Goal: Information Seeking & Learning: Find specific fact

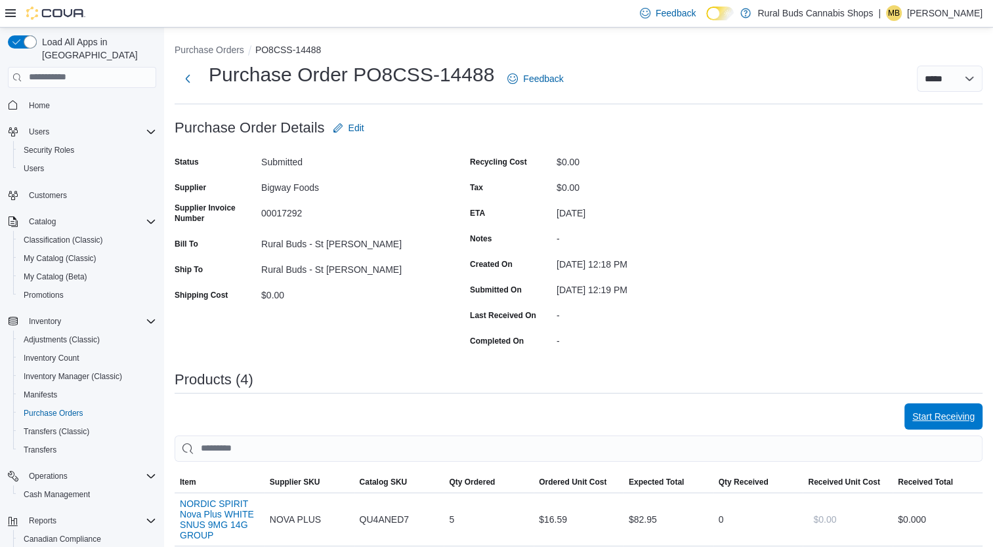
click at [952, 413] on span "Start Receiving" at bounding box center [943, 416] width 62 height 13
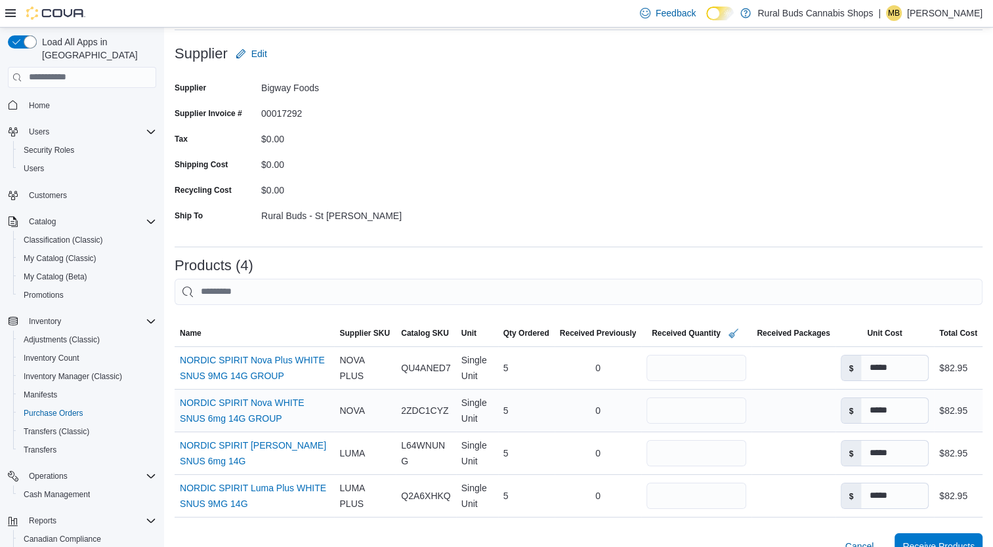
scroll to position [131, 0]
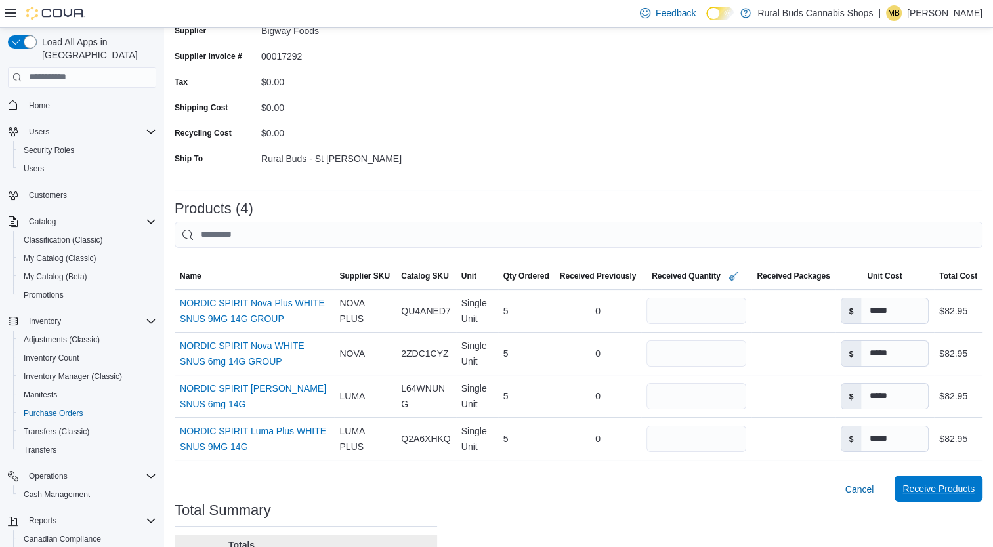
click at [936, 492] on span "Receive Products" at bounding box center [938, 488] width 72 height 13
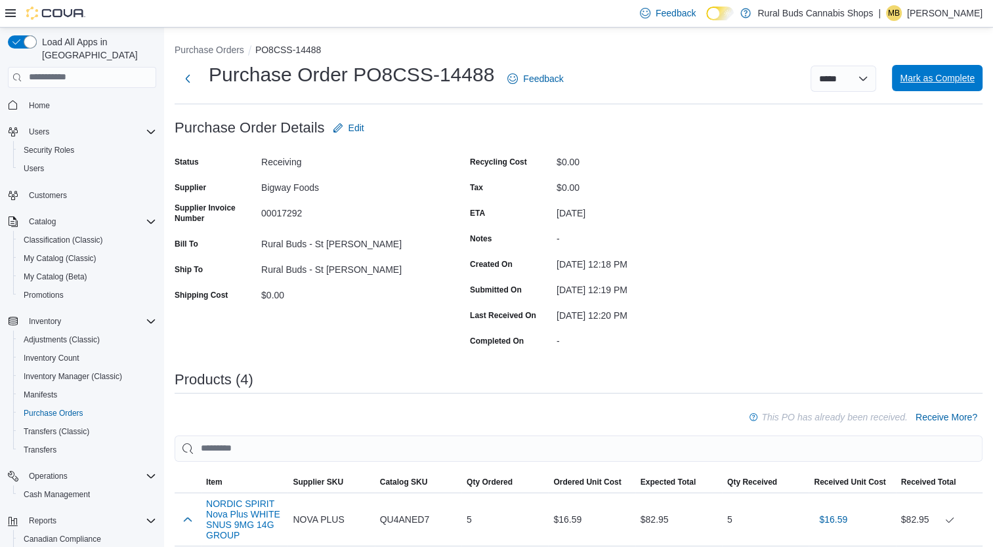
click at [940, 83] on span "Mark as Complete" at bounding box center [937, 78] width 75 height 13
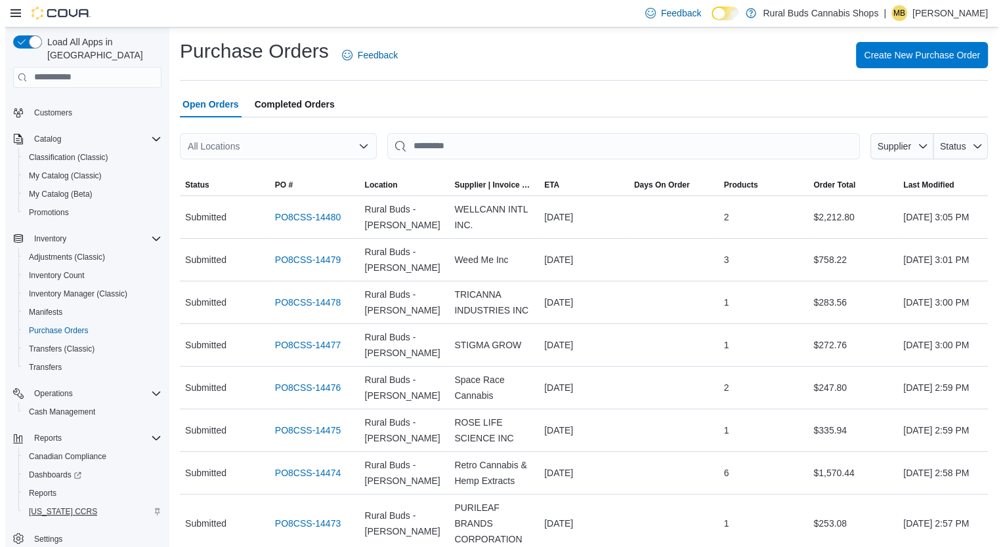
scroll to position [87, 0]
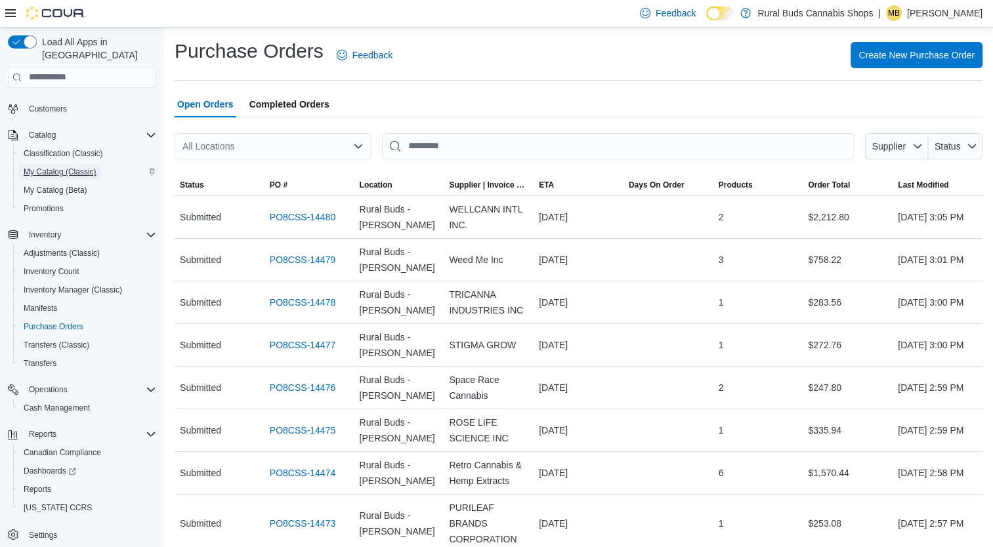
click at [50, 167] on span "My Catalog (Classic)" at bounding box center [60, 172] width 73 height 10
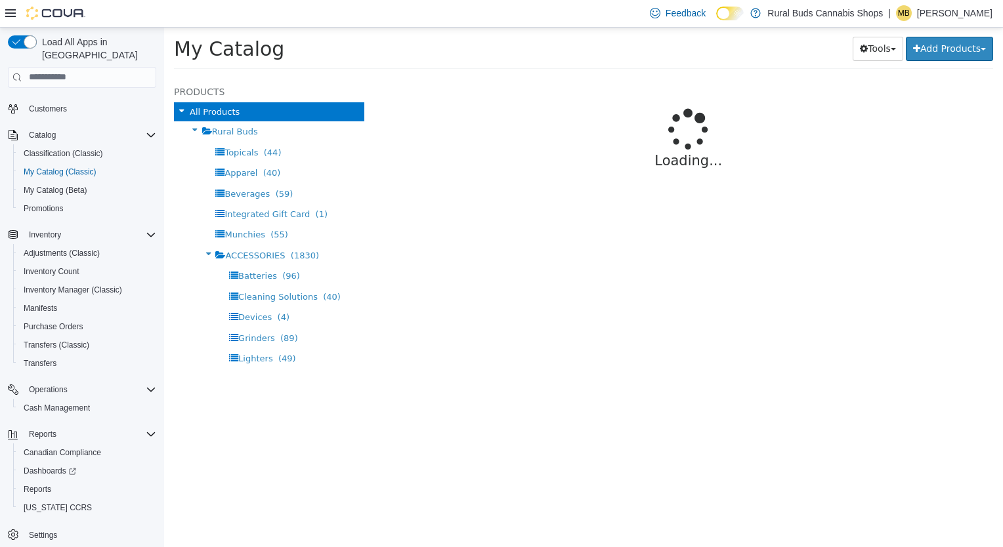
select select "**********"
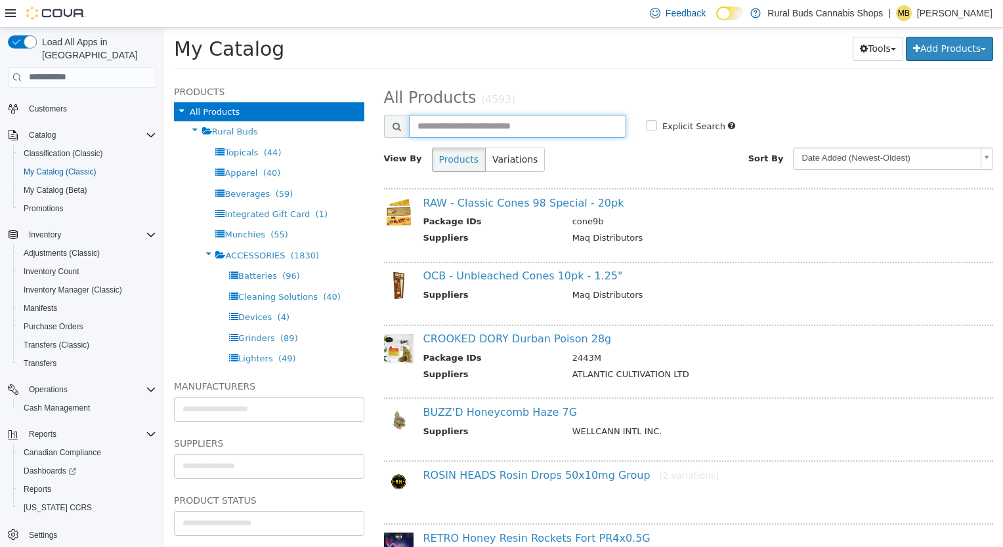
click at [486, 115] on input "text" at bounding box center [517, 125] width 217 height 23
type input "****"
select select "**********"
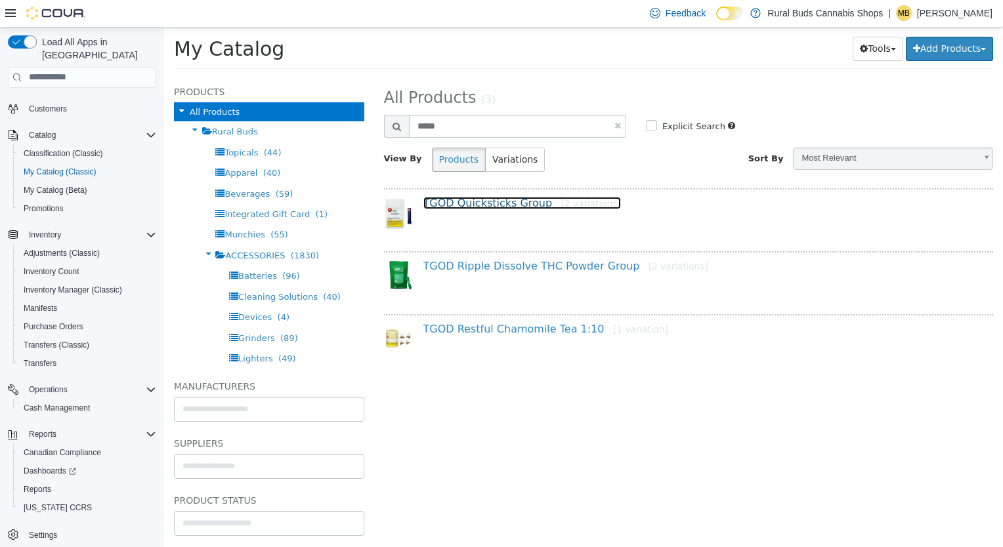
click at [509, 204] on link "TGOD Quicksticks Group [2 variations]" at bounding box center [522, 202] width 198 height 12
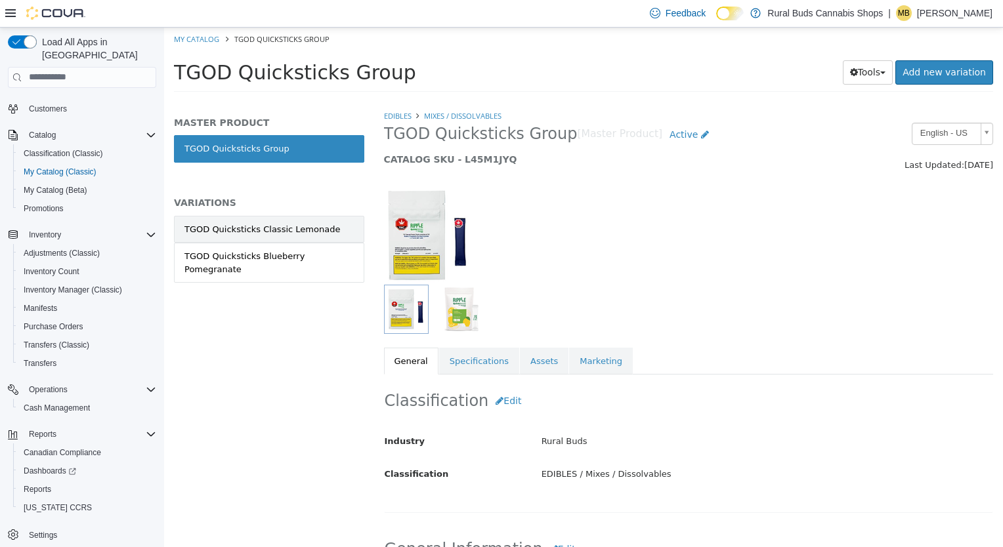
click at [282, 226] on div "TGOD Quicksticks Classic Lemonade" at bounding box center [262, 228] width 156 height 13
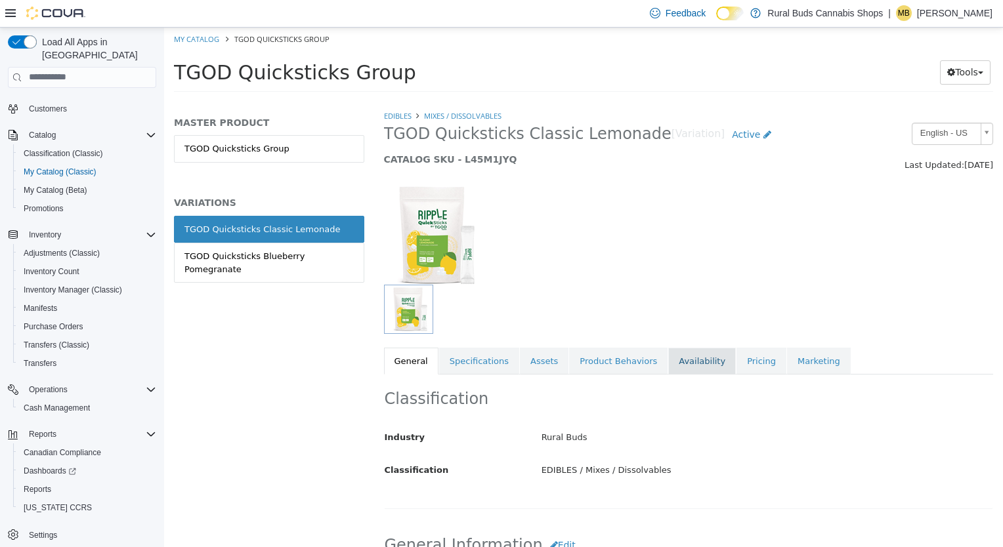
click at [675, 361] on link "Availability" at bounding box center [702, 361] width 68 height 28
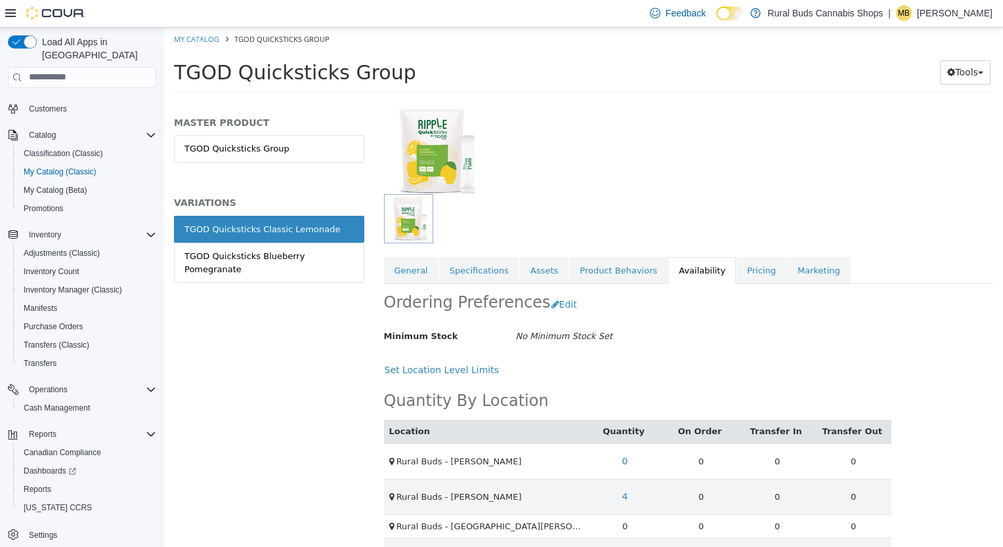
scroll to position [163, 0]
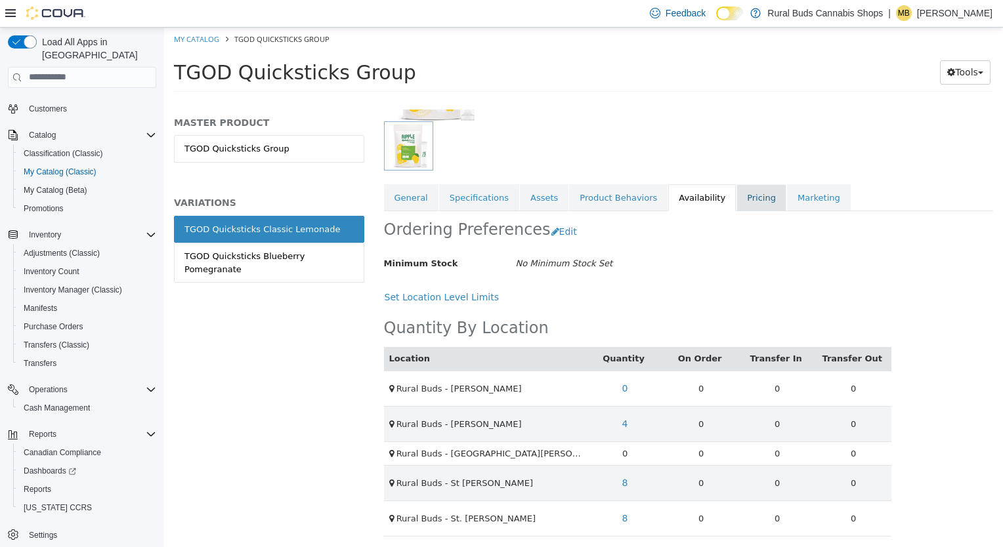
click at [737, 200] on link "Pricing" at bounding box center [761, 198] width 50 height 28
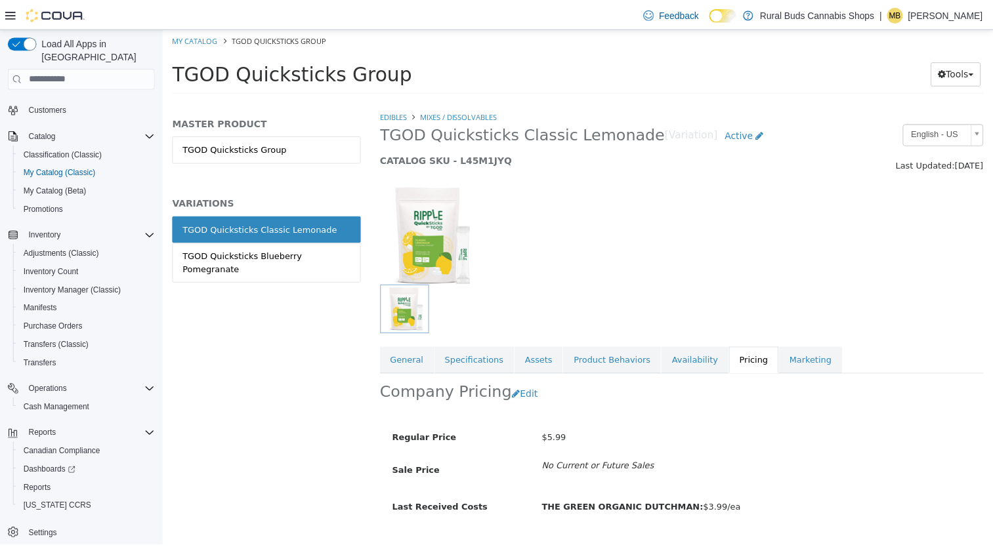
scroll to position [31, 0]
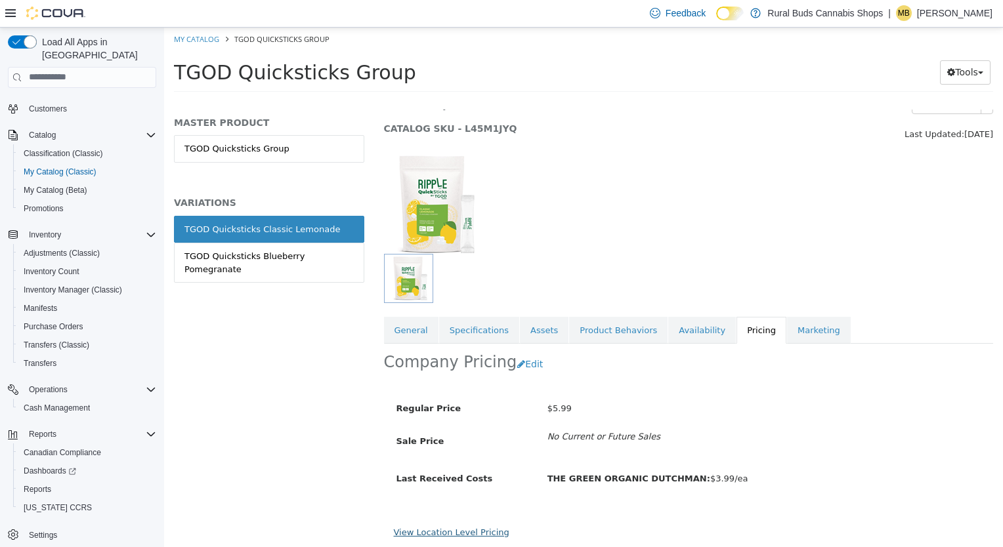
click at [446, 532] on link "View Location Level Pricing" at bounding box center [451, 532] width 115 height 10
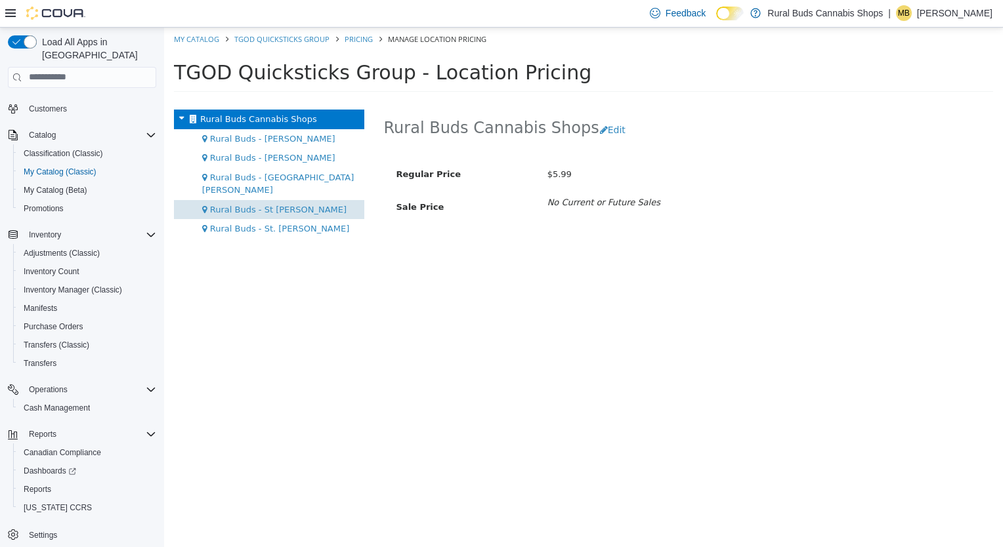
click at [274, 204] on span "Rural Buds - St [PERSON_NAME]" at bounding box center [278, 209] width 136 height 10
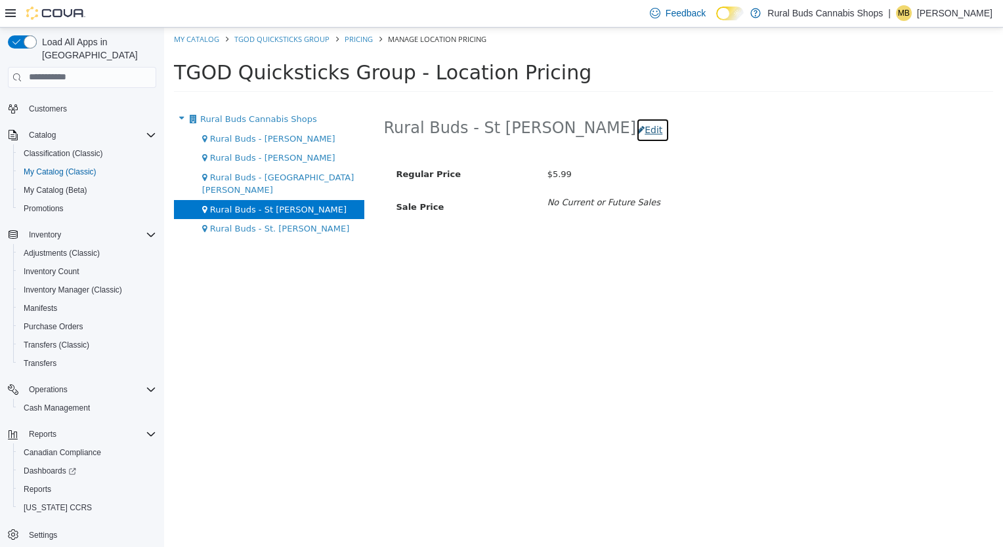
click at [636, 128] on button "Edit" at bounding box center [652, 129] width 33 height 24
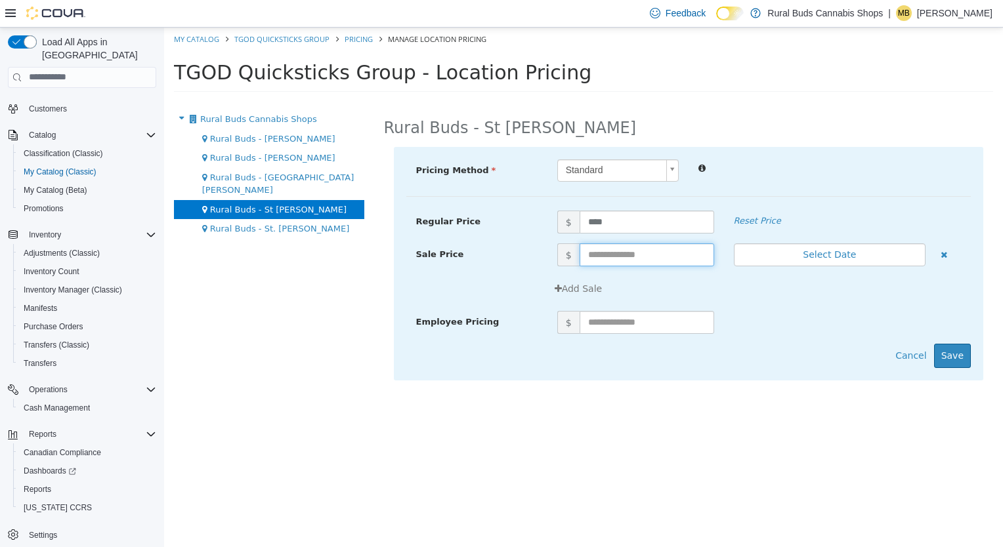
click at [649, 256] on input "text" at bounding box center [646, 254] width 135 height 23
type input "****"
click at [823, 257] on button "Select Date" at bounding box center [830, 254] width 192 height 23
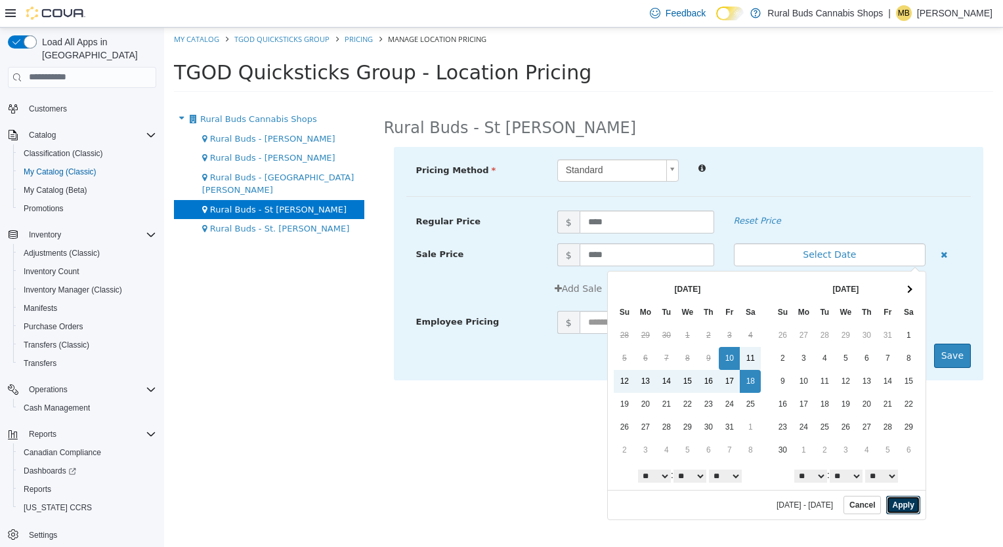
click at [911, 505] on button "Apply" at bounding box center [902, 504] width 33 height 18
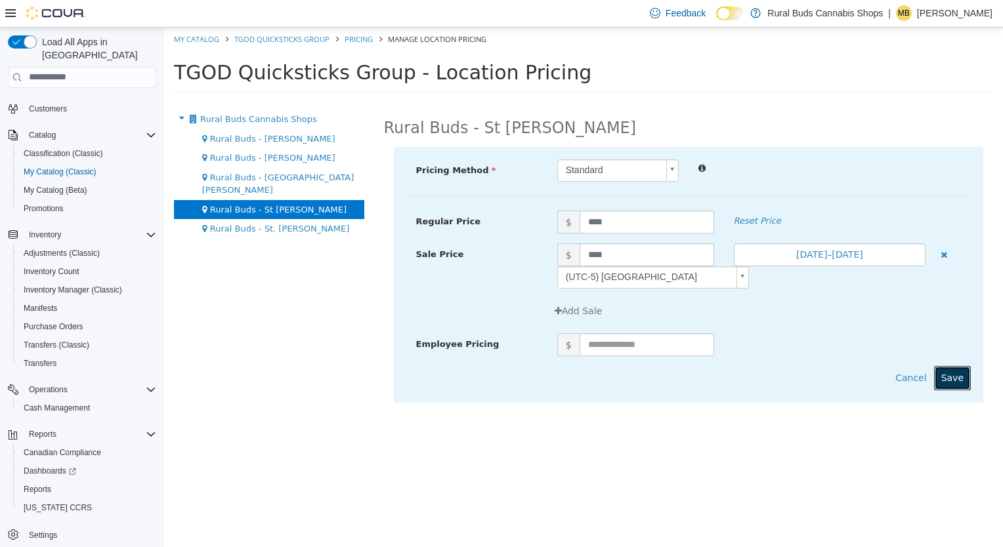
click at [952, 379] on button "Save" at bounding box center [952, 378] width 37 height 24
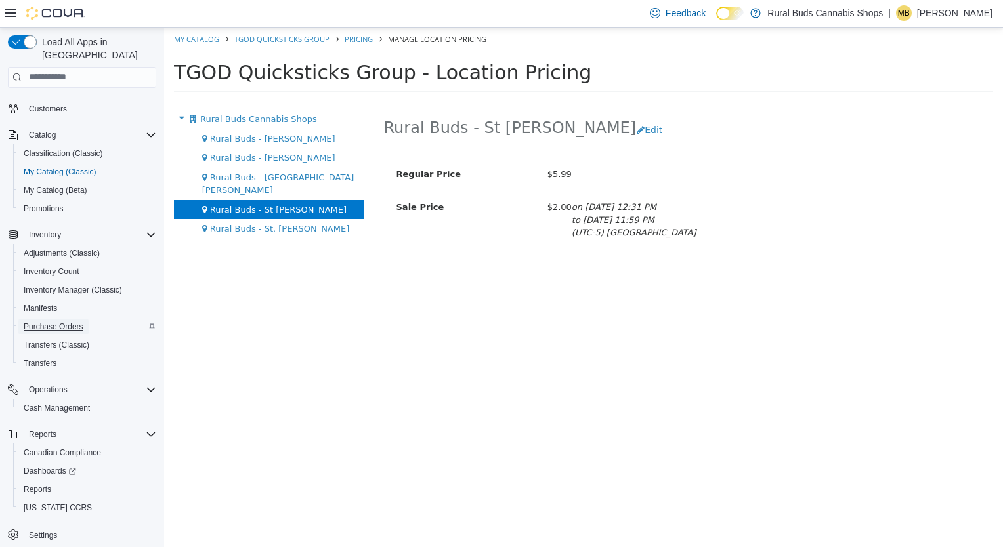
click at [47, 322] on span "Purchase Orders" at bounding box center [54, 327] width 60 height 10
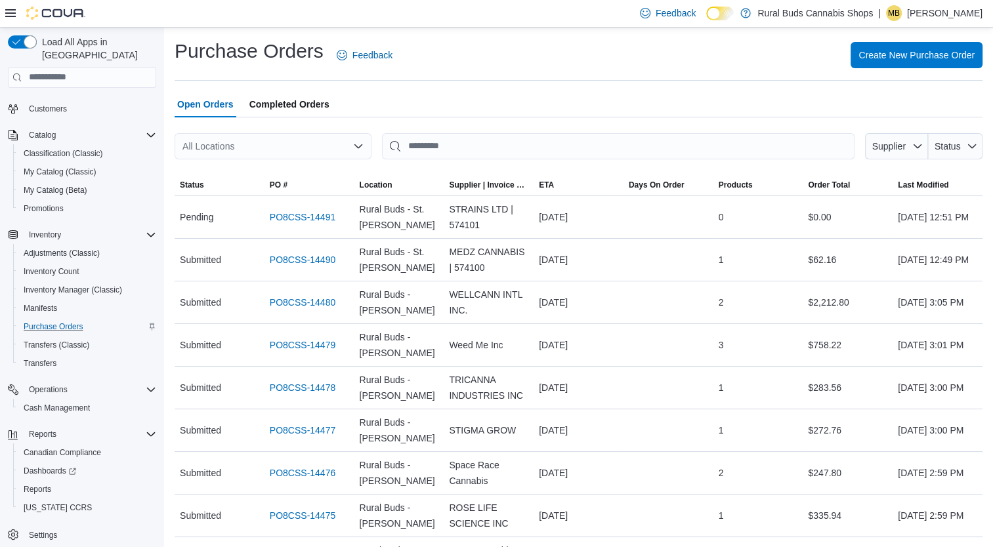
click at [309, 148] on div "All Locations" at bounding box center [273, 146] width 197 height 26
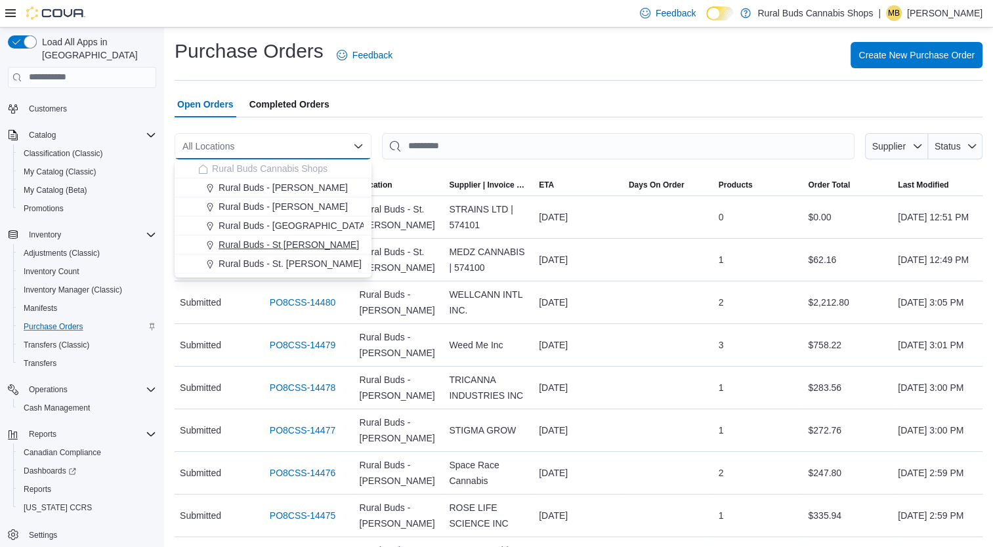
click at [282, 246] on span "Rural Buds - St Pierre Joly" at bounding box center [289, 244] width 140 height 13
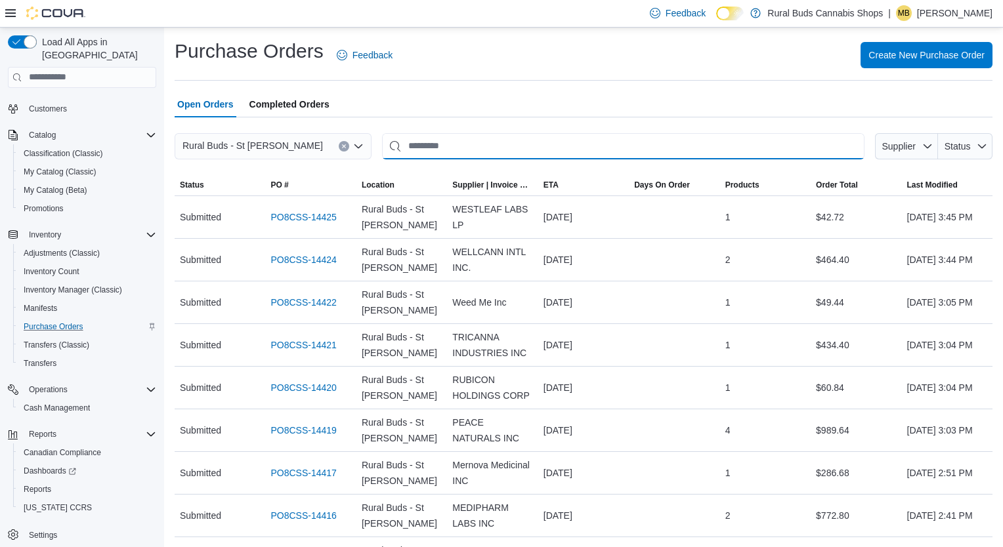
click at [509, 144] on input "This is a search bar. After typing your query, hit enter to filter the results …" at bounding box center [623, 146] width 482 height 26
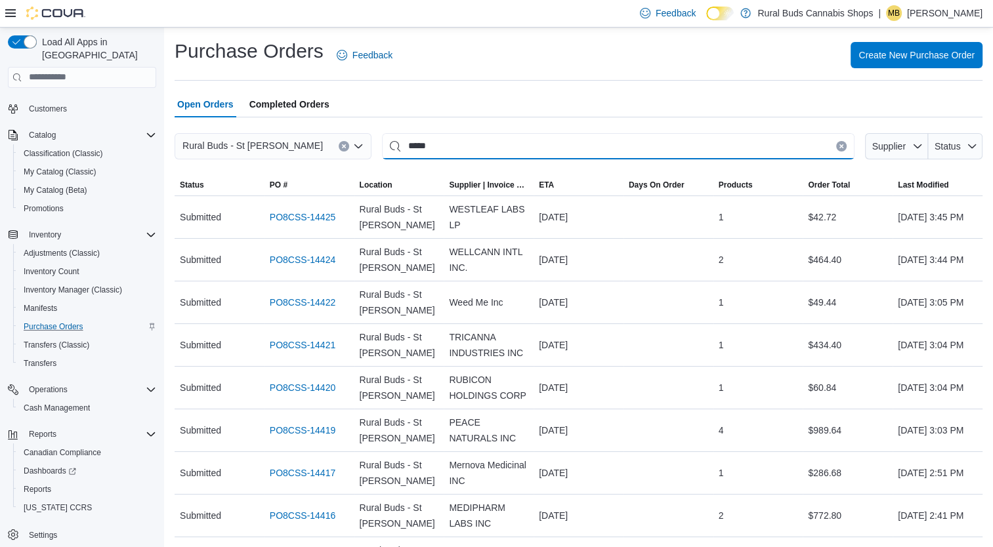
type input "*****"
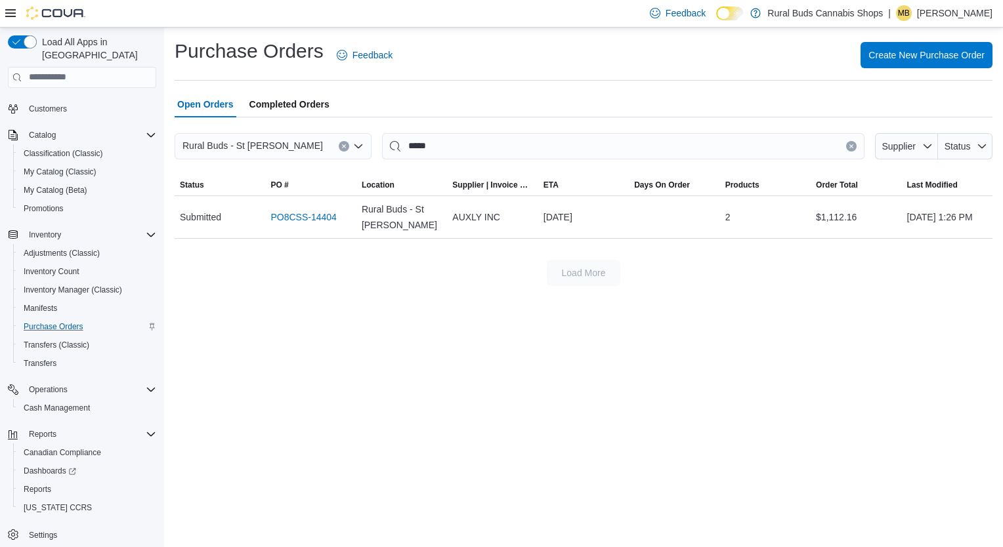
click at [283, 102] on span "Completed Orders" at bounding box center [289, 104] width 80 height 26
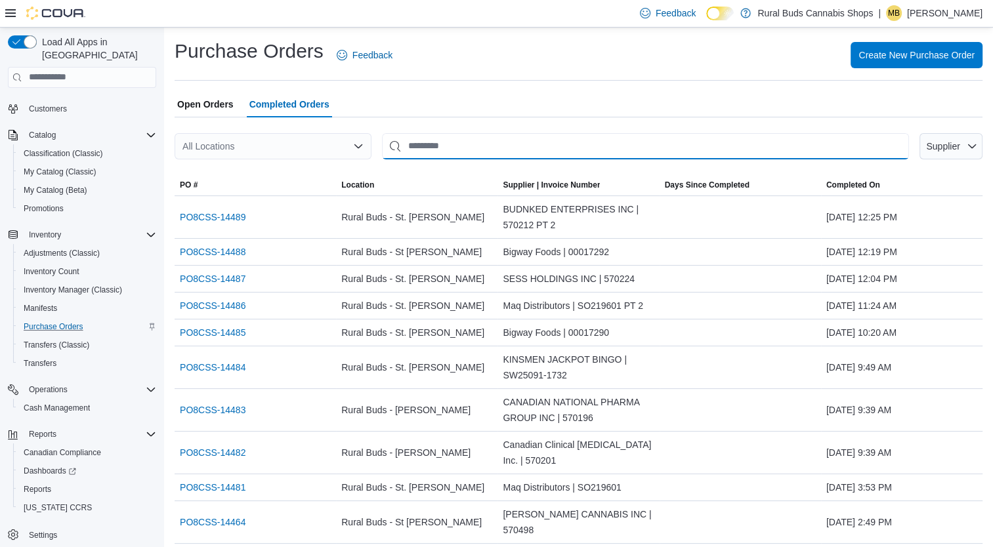
click at [468, 143] on input "This is a search bar. After typing your query, hit enter to filter the results …" at bounding box center [645, 146] width 527 height 26
type input "*****"
click at [339, 146] on div "All Locations" at bounding box center [273, 146] width 197 height 26
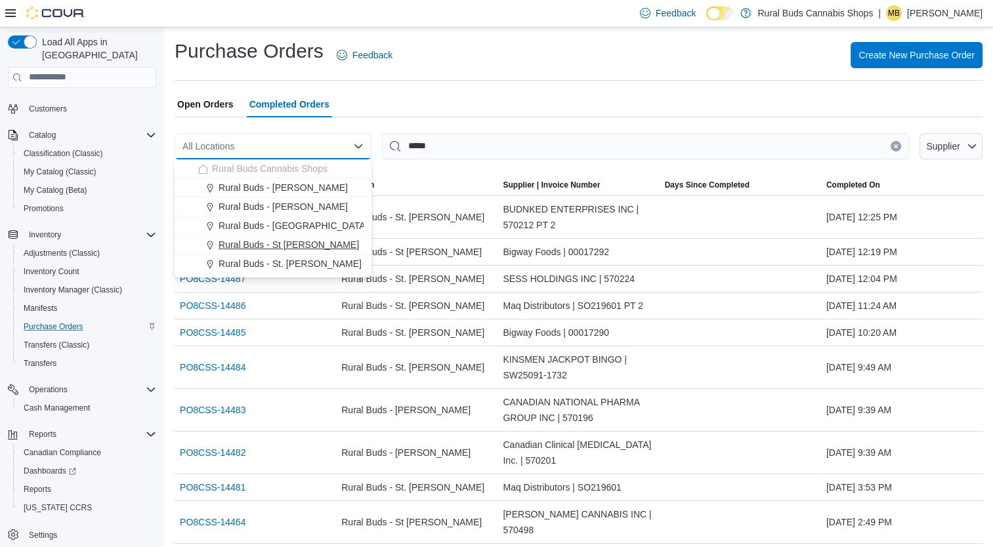
click at [289, 241] on span "Rural Buds - St Pierre Joly" at bounding box center [289, 244] width 140 height 13
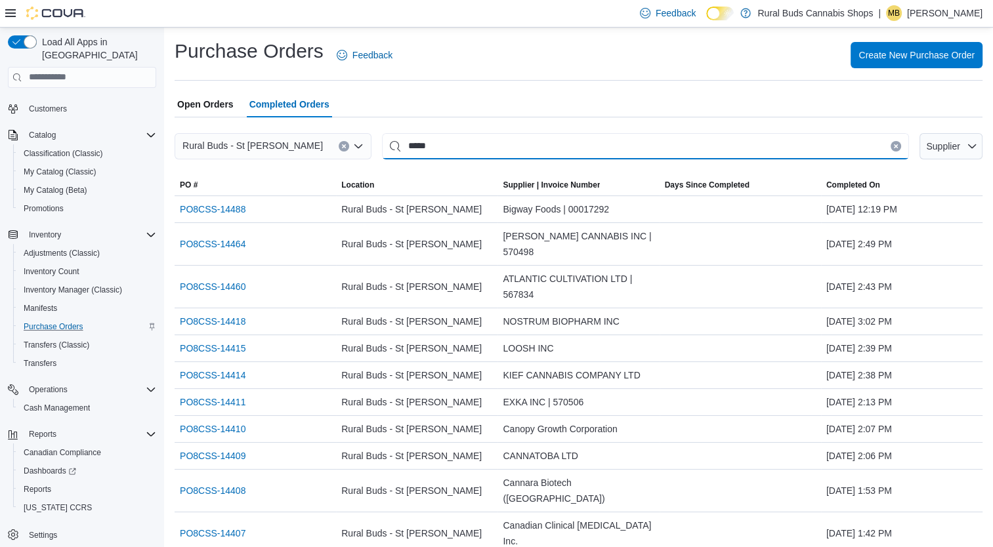
click at [498, 145] on input "*****" at bounding box center [645, 146] width 527 height 26
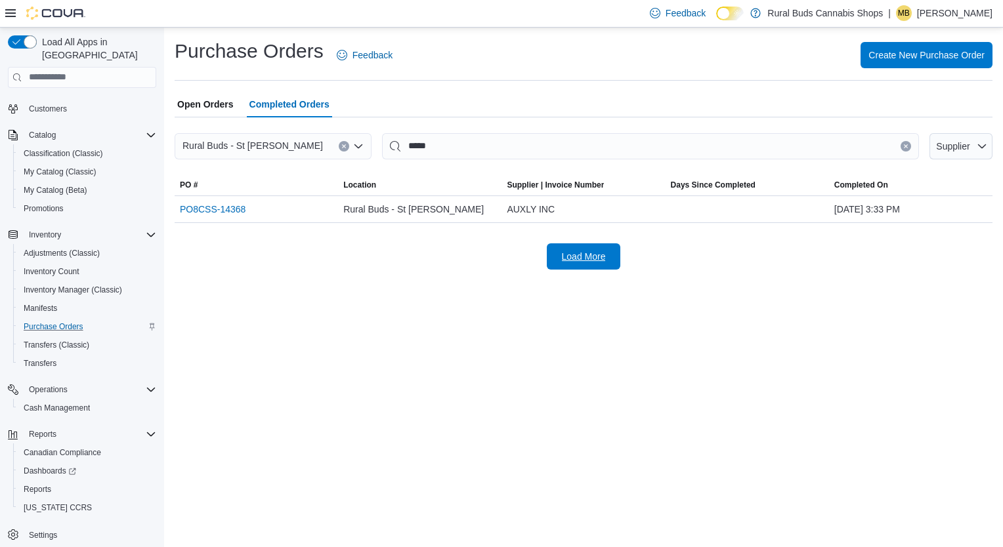
click at [589, 255] on span "Load More" at bounding box center [584, 256] width 44 height 13
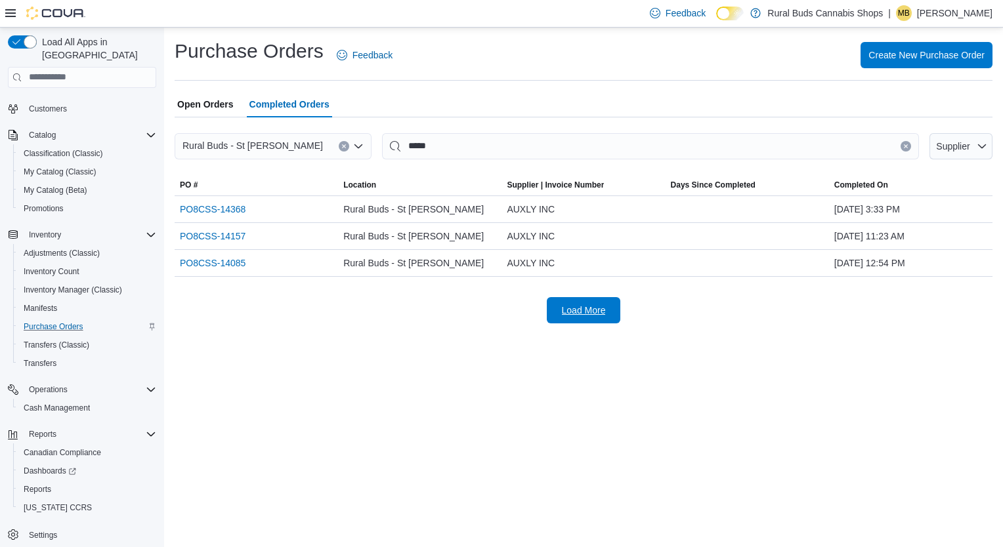
click at [586, 306] on span "Load More" at bounding box center [584, 310] width 44 height 13
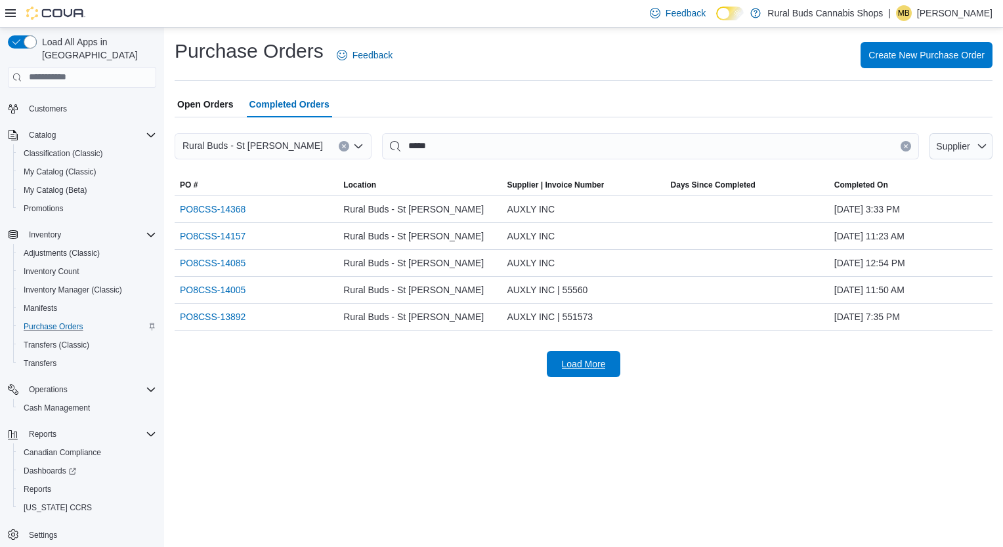
click at [581, 367] on span "Load More" at bounding box center [584, 364] width 44 height 13
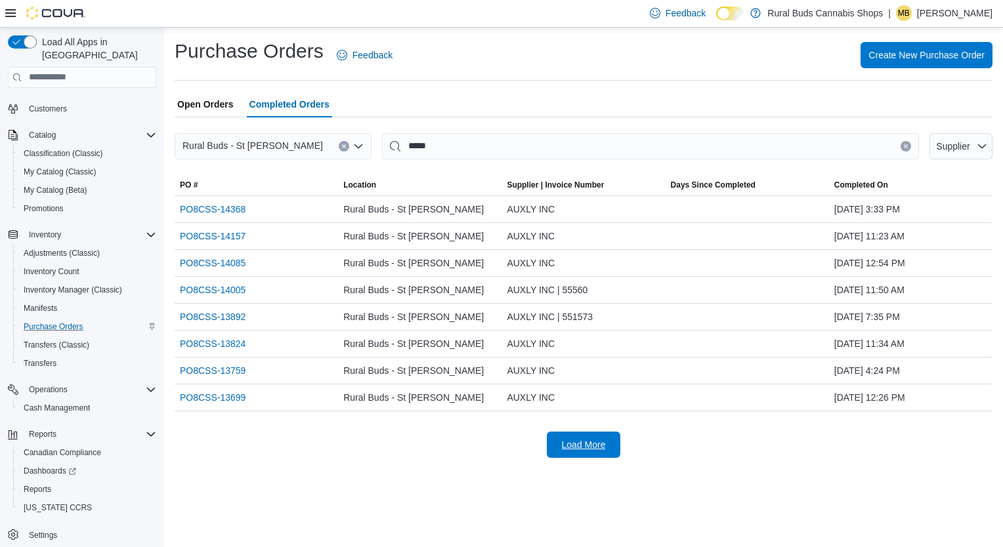
click at [570, 438] on span "Load More" at bounding box center [584, 444] width 44 height 13
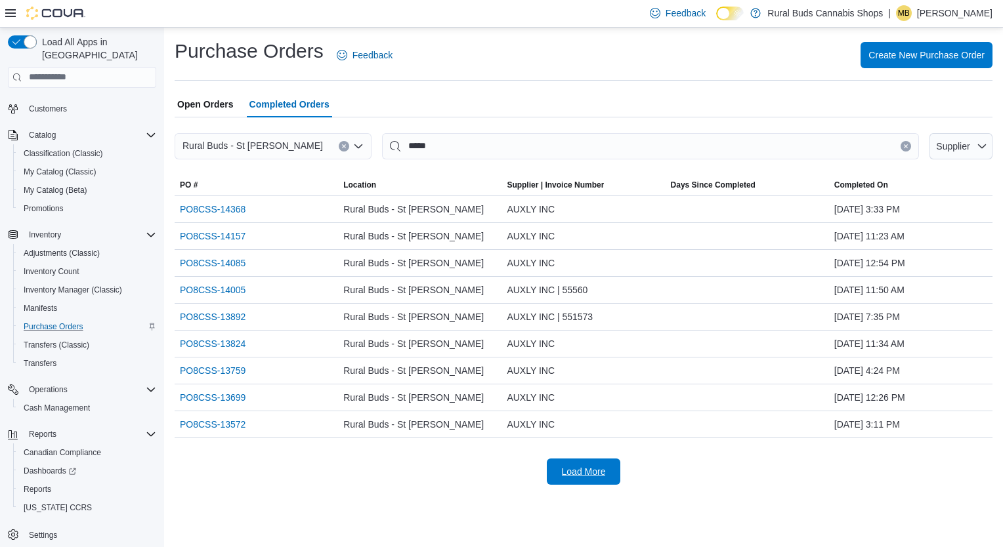
click at [568, 466] on span "Load More" at bounding box center [584, 471] width 44 height 13
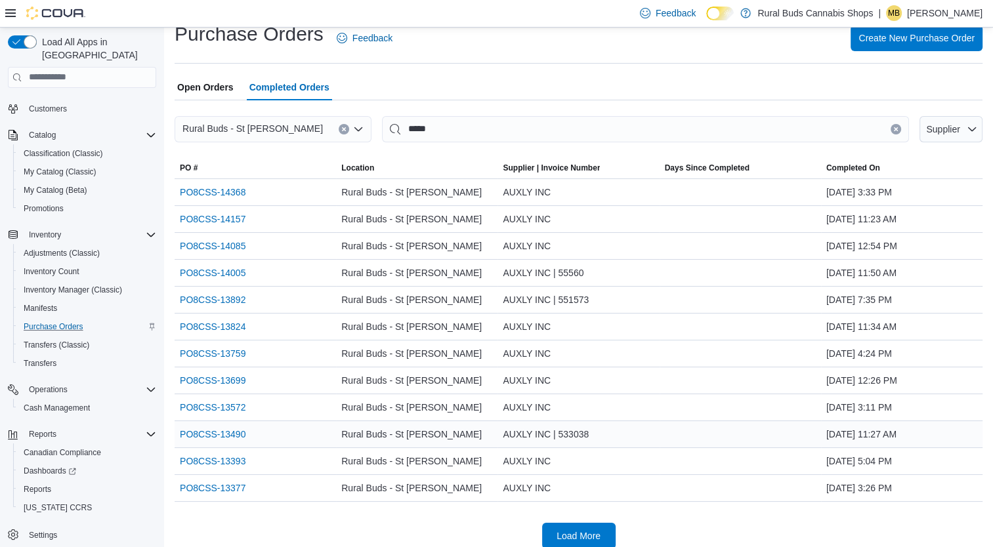
scroll to position [27, 0]
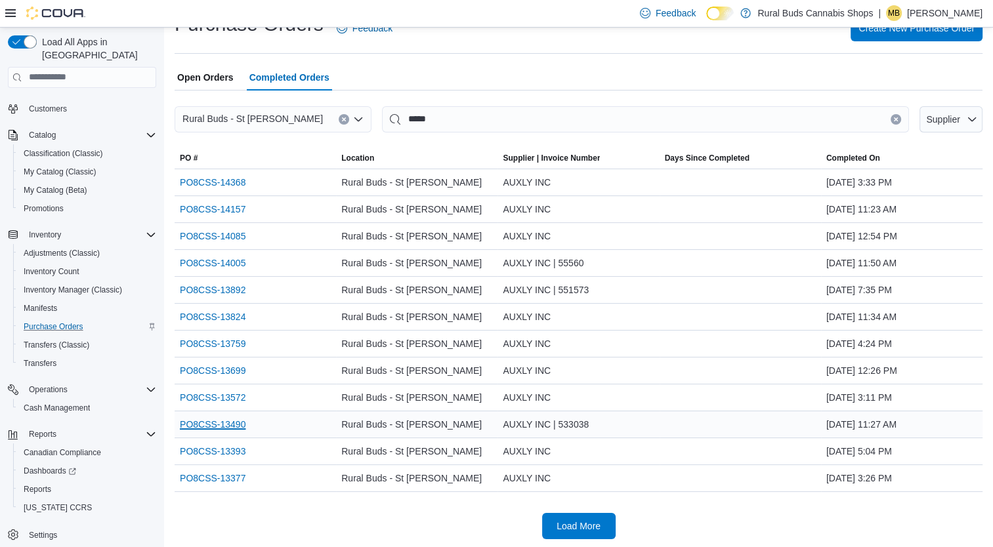
click at [231, 418] on link "PO8CSS-13490" at bounding box center [213, 425] width 66 height 16
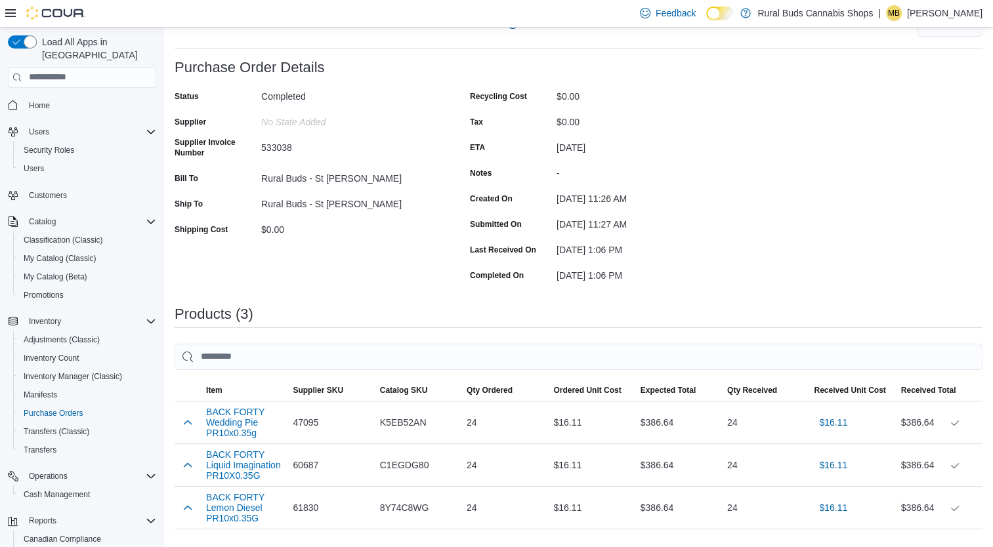
scroll to position [131, 0]
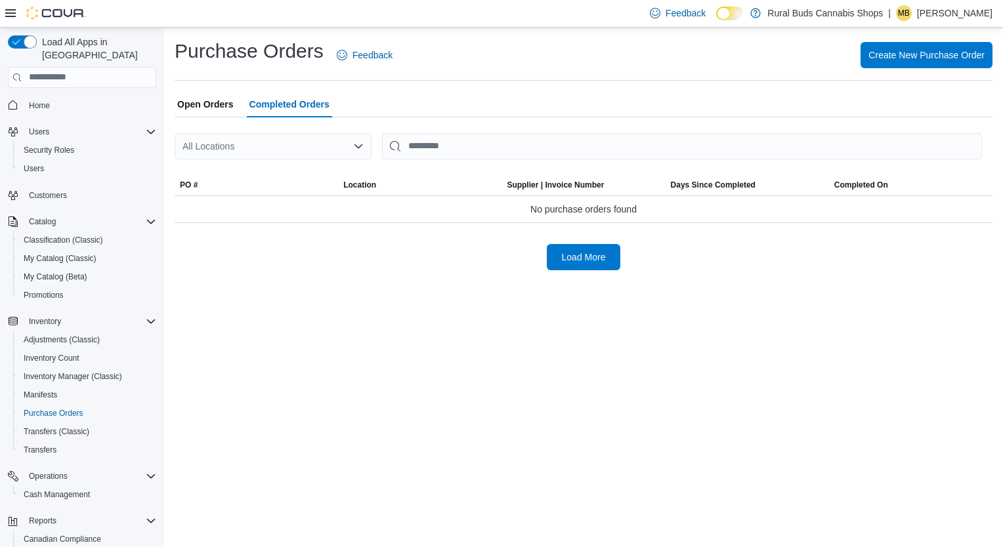
click at [356, 148] on icon "Open list of options" at bounding box center [358, 146] width 10 height 10
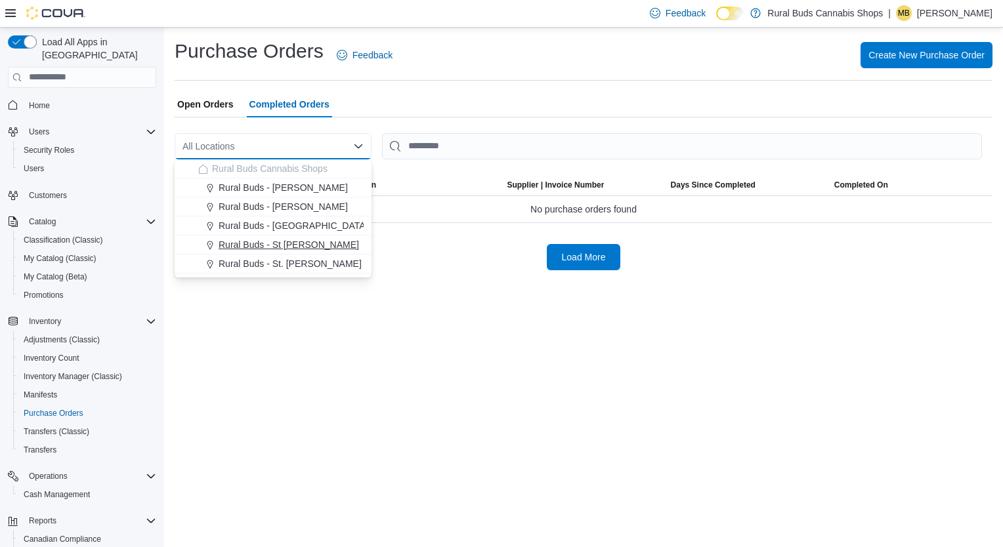
click at [272, 240] on span "Rural Buds - St [PERSON_NAME]" at bounding box center [289, 244] width 140 height 13
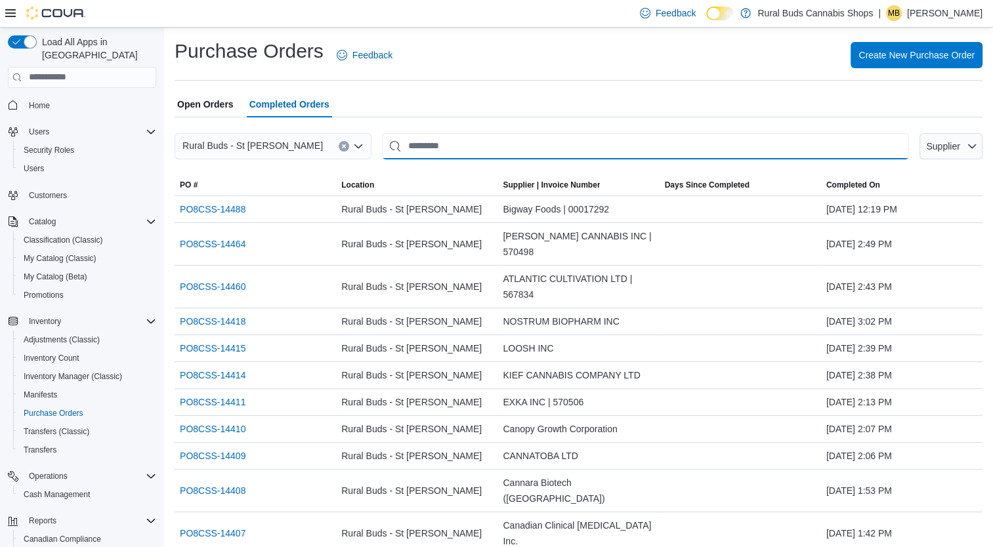
click at [485, 152] on input "This is a search bar. After typing your query, hit enter to filter the results …" at bounding box center [645, 146] width 527 height 26
type input "*****"
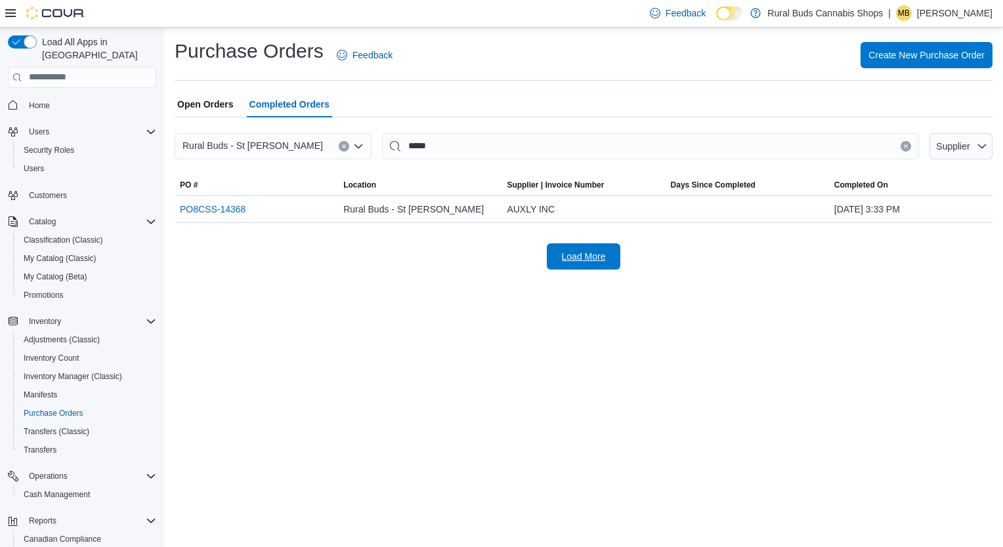
click at [573, 262] on span "Load More" at bounding box center [584, 256] width 44 height 13
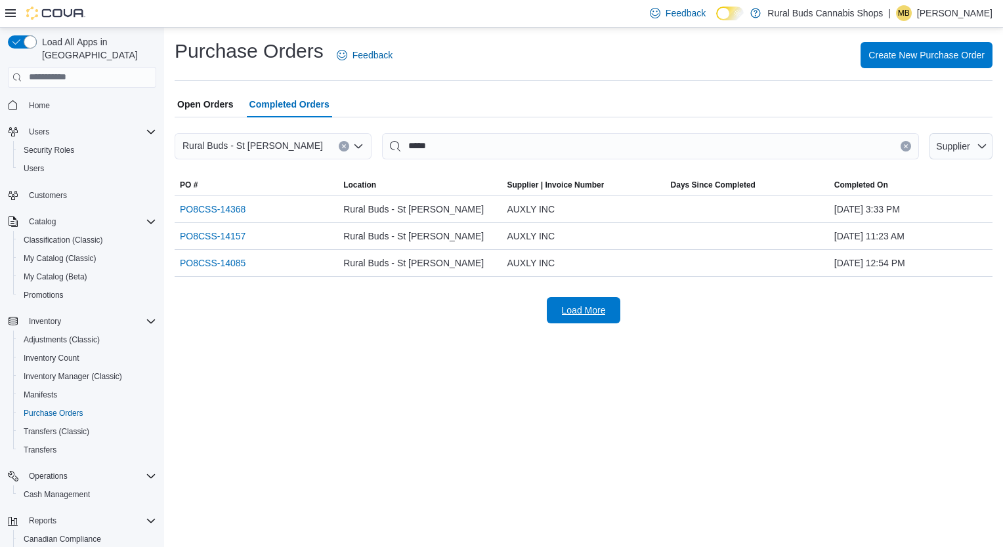
click at [593, 314] on span "Load More" at bounding box center [584, 310] width 44 height 13
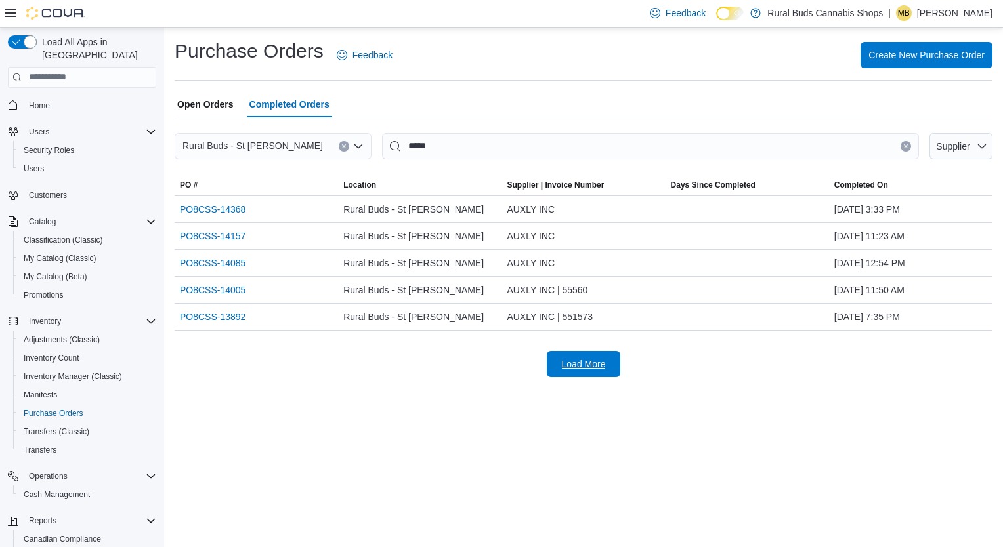
click at [572, 366] on span "Load More" at bounding box center [584, 364] width 44 height 13
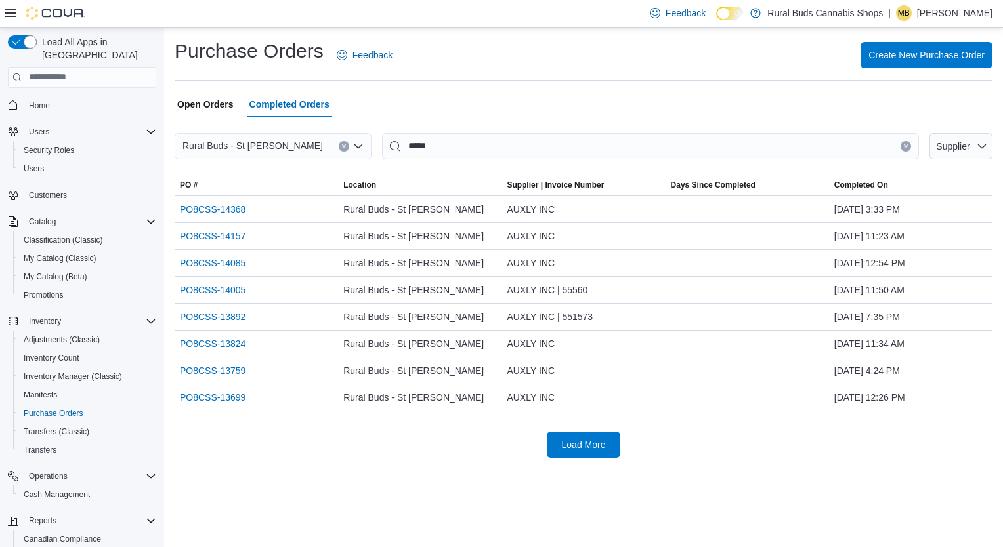
click at [590, 439] on span "Load More" at bounding box center [584, 444] width 44 height 13
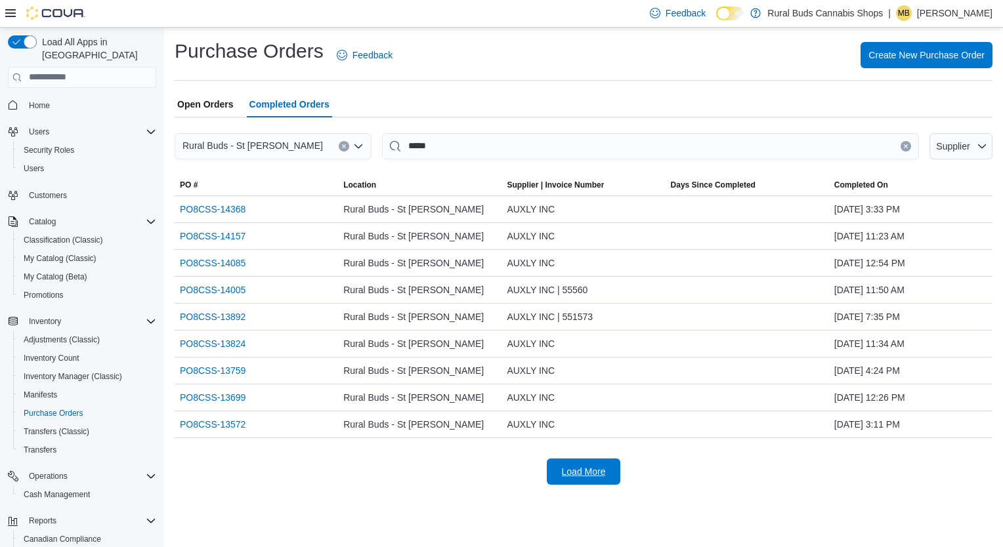
click at [580, 474] on span "Load More" at bounding box center [584, 471] width 44 height 13
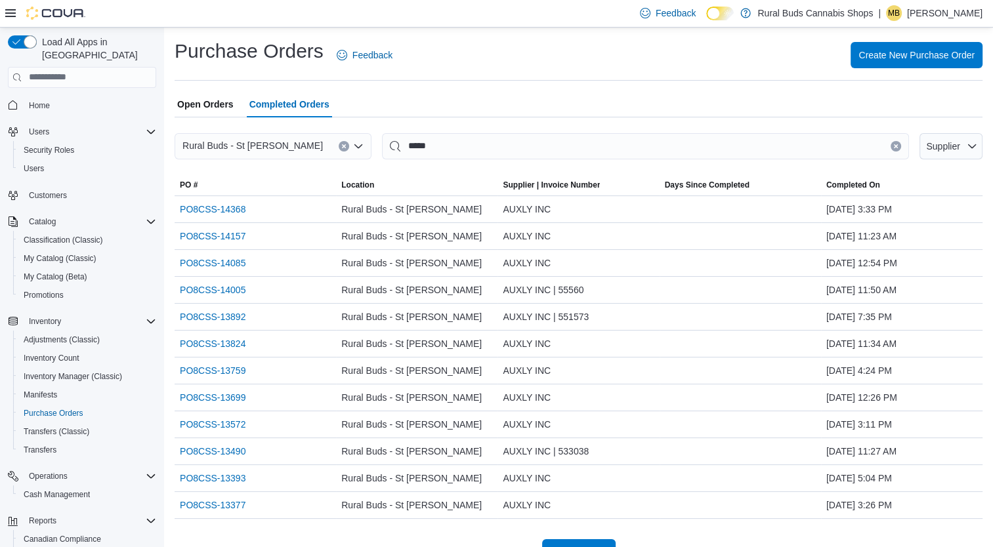
scroll to position [27, 0]
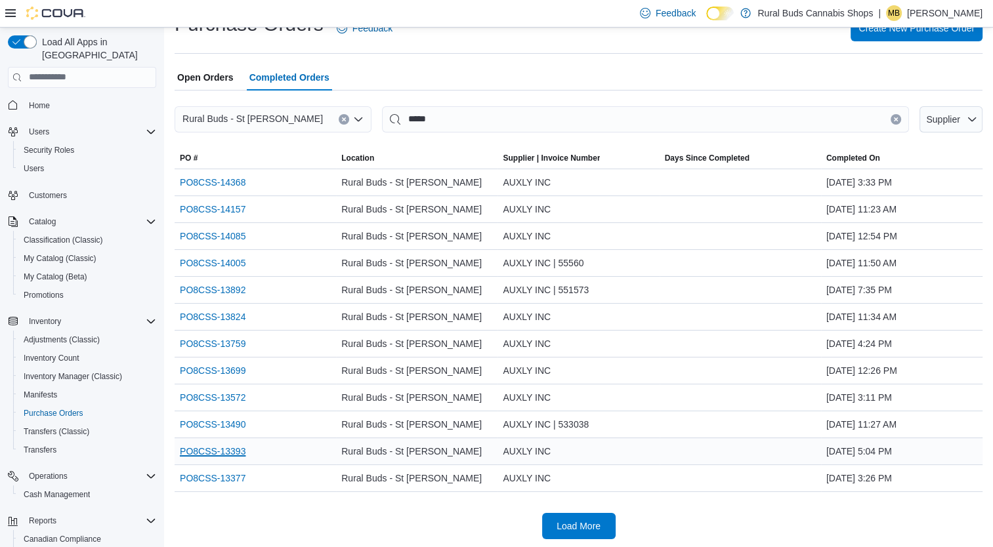
click at [202, 450] on link "PO8CSS-13393" at bounding box center [213, 452] width 66 height 16
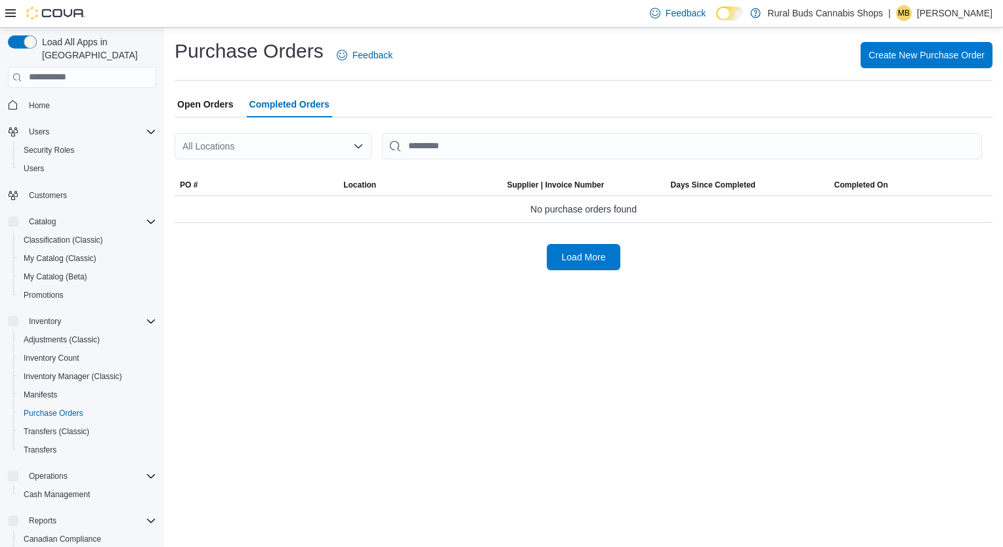
click at [302, 140] on div "All Locations" at bounding box center [273, 146] width 197 height 26
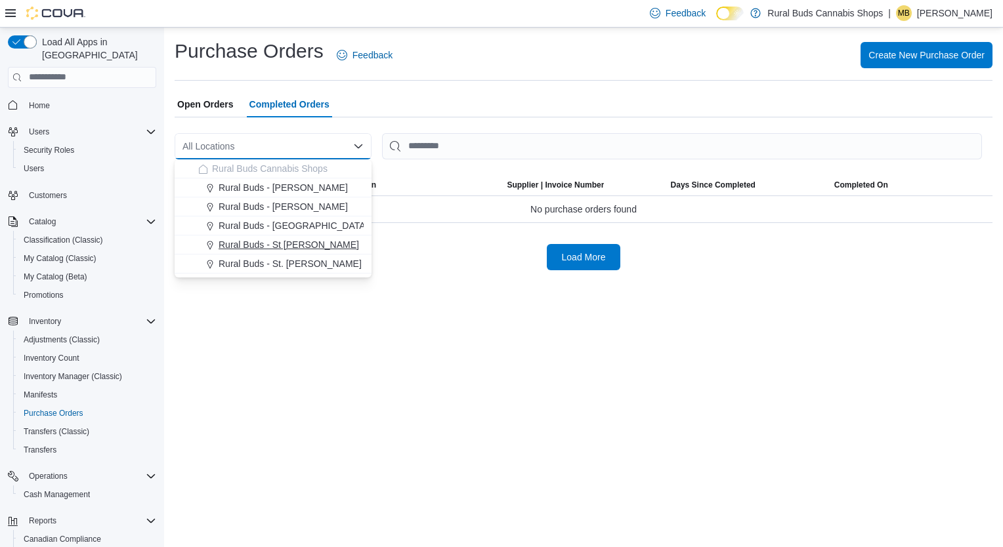
click at [280, 243] on span "Rural Buds - St [PERSON_NAME]" at bounding box center [289, 244] width 140 height 13
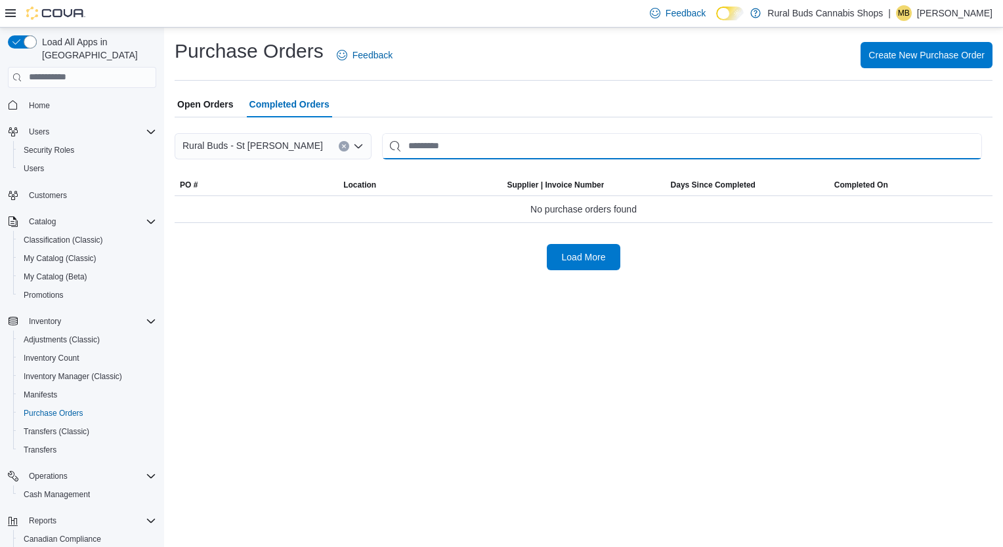
click at [415, 146] on input "This is a search bar. After typing your query, hit enter to filter the results …" at bounding box center [682, 146] width 600 height 26
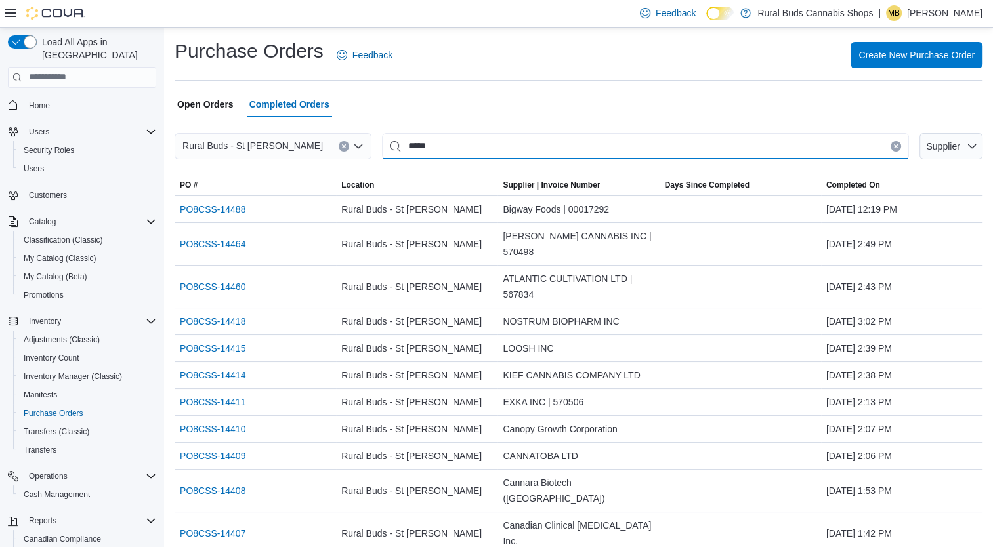
type input "*****"
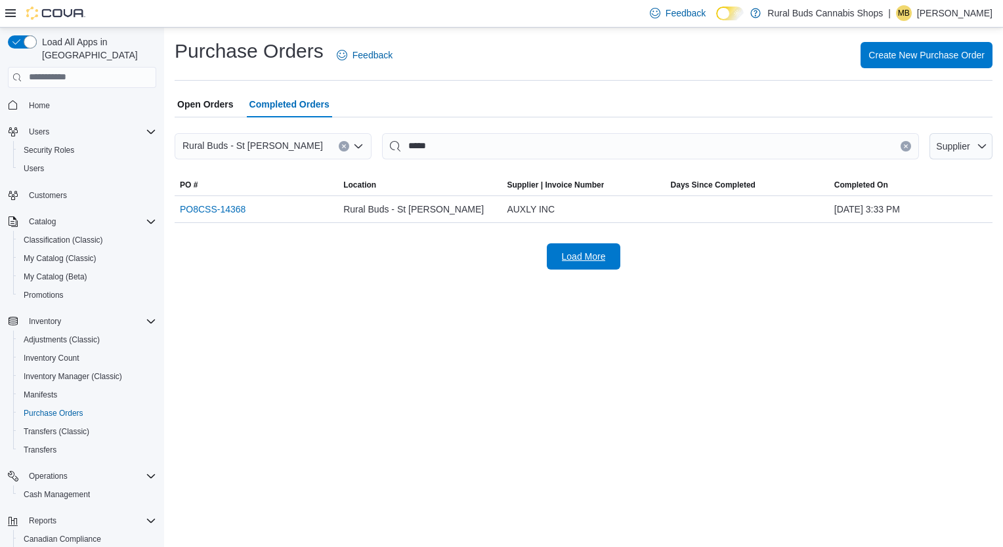
click at [590, 250] on span "Load More" at bounding box center [583, 256] width 58 height 26
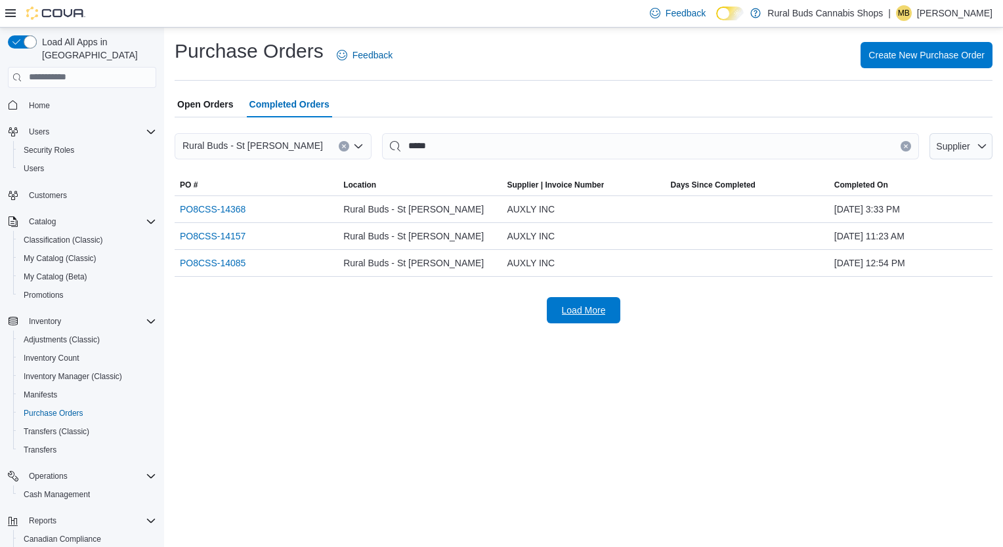
click at [566, 310] on span "Load More" at bounding box center [584, 310] width 44 height 13
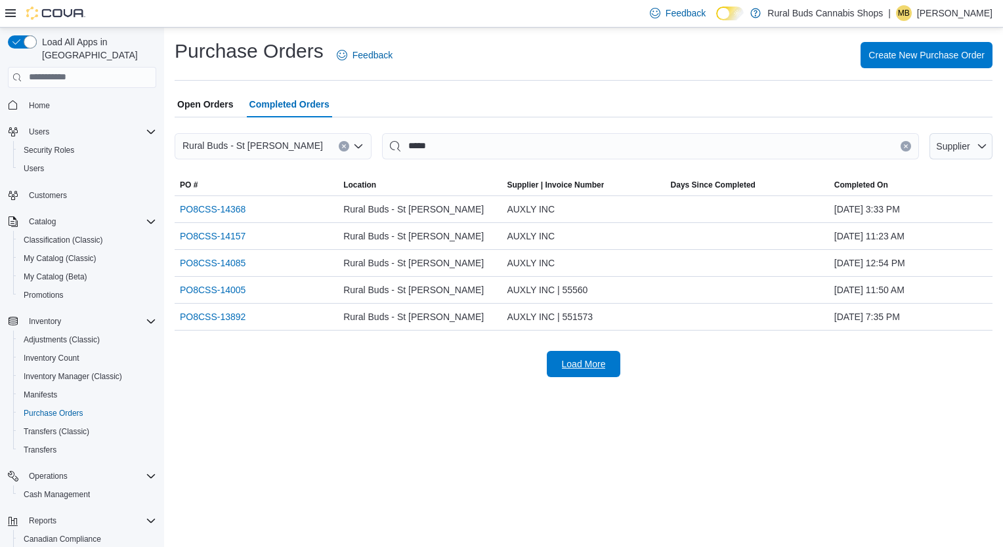
click at [581, 356] on span "Load More" at bounding box center [583, 364] width 58 height 26
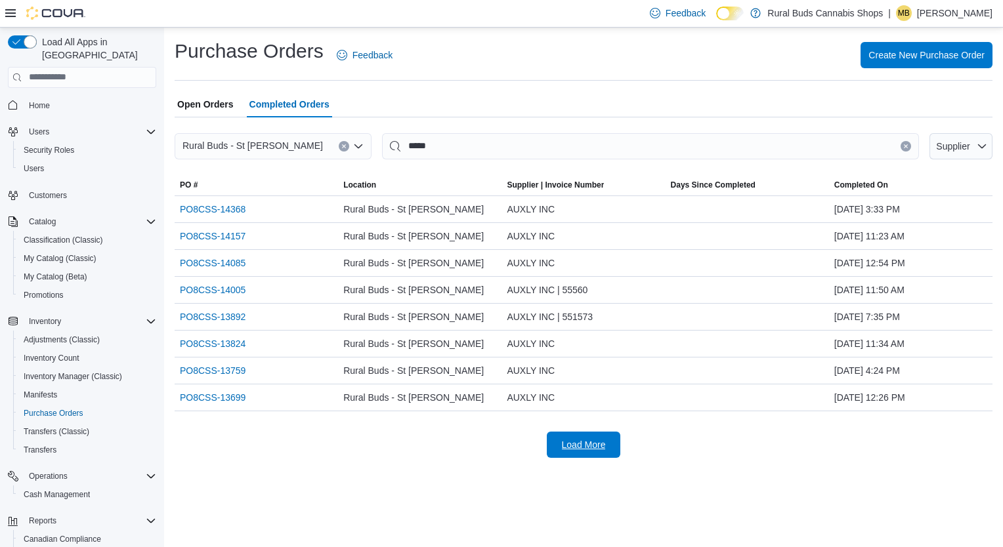
click at [586, 450] on span "Load More" at bounding box center [584, 444] width 44 height 13
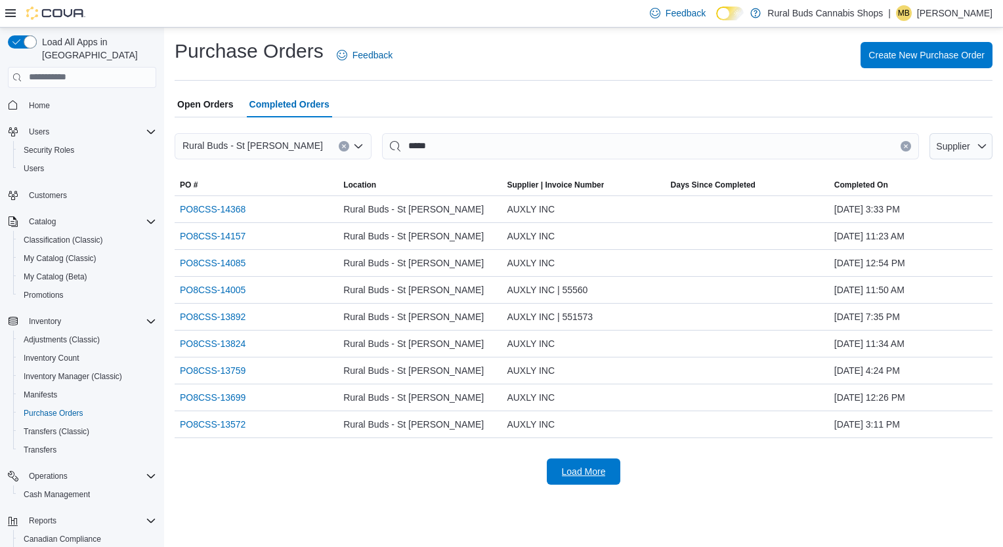
click at [589, 474] on span "Load More" at bounding box center [584, 471] width 44 height 13
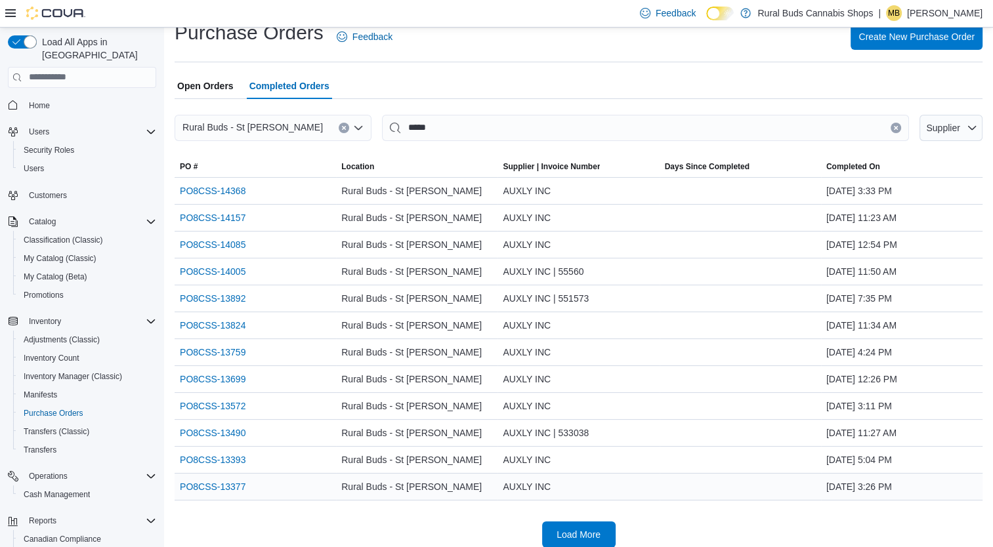
scroll to position [27, 0]
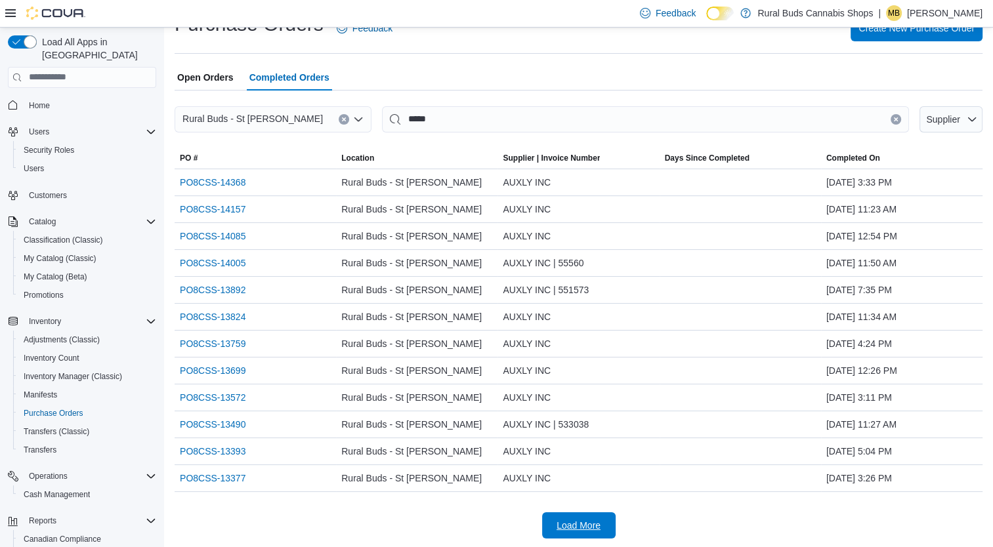
click at [577, 530] on span "Load More" at bounding box center [579, 525] width 58 height 26
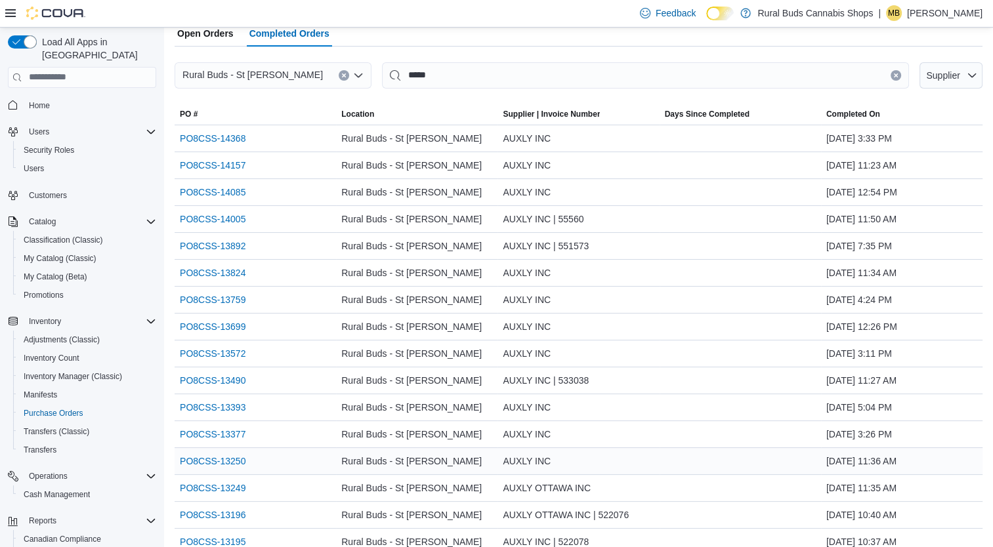
scroll to position [134, 0]
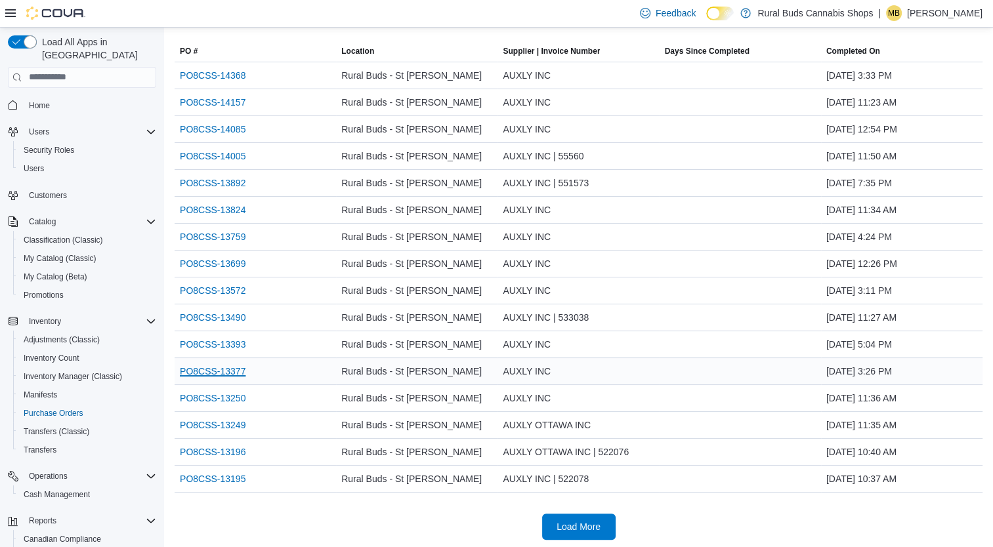
click at [209, 367] on link "PO8CSS-13377" at bounding box center [213, 372] width 66 height 16
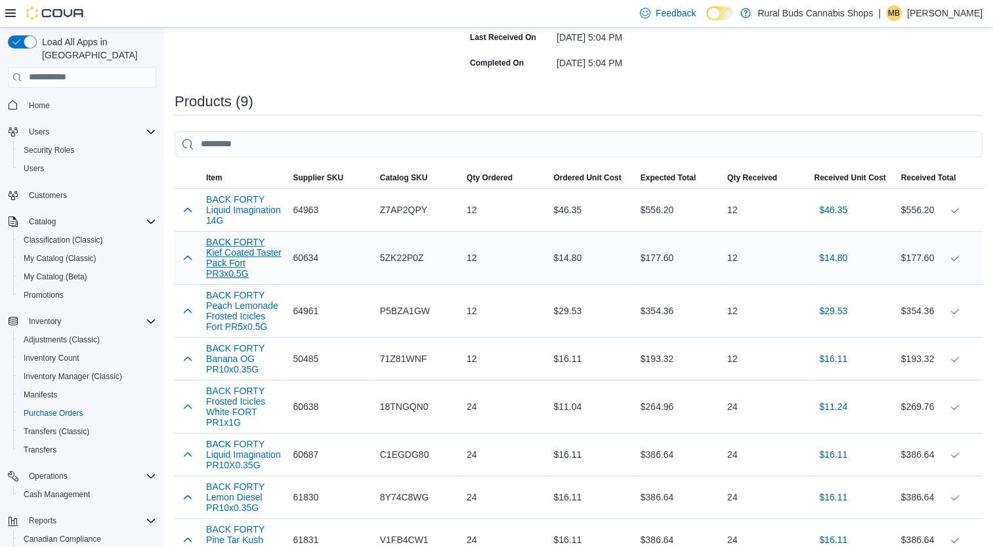
scroll to position [197, 0]
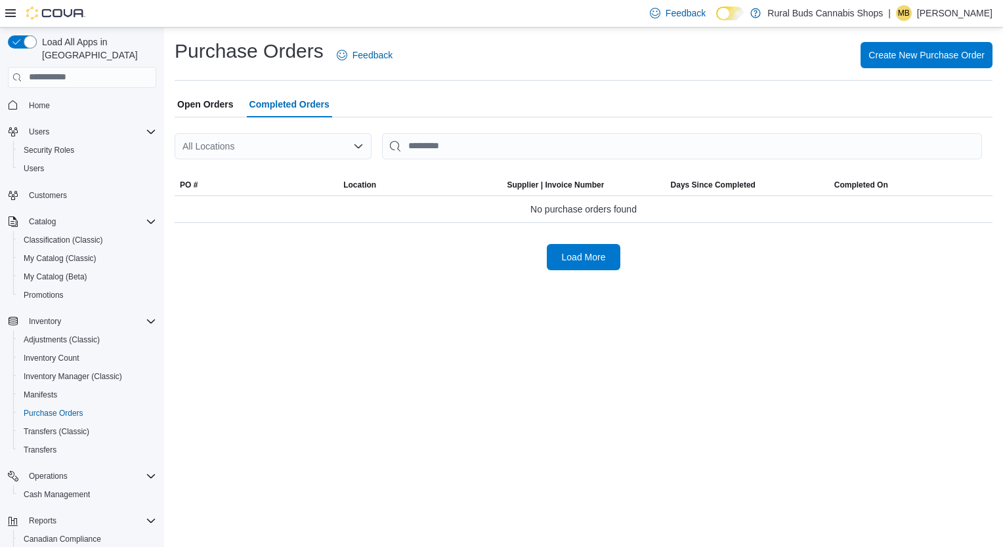
click at [358, 143] on icon "Open list of options" at bounding box center [358, 146] width 10 height 10
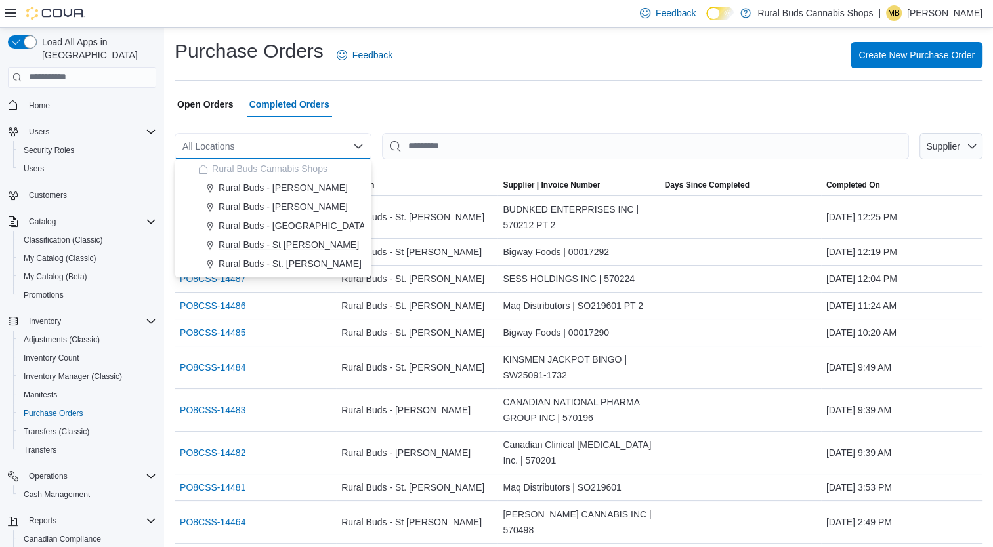
click at [296, 248] on span "Rural Buds - St [PERSON_NAME]" at bounding box center [289, 244] width 140 height 13
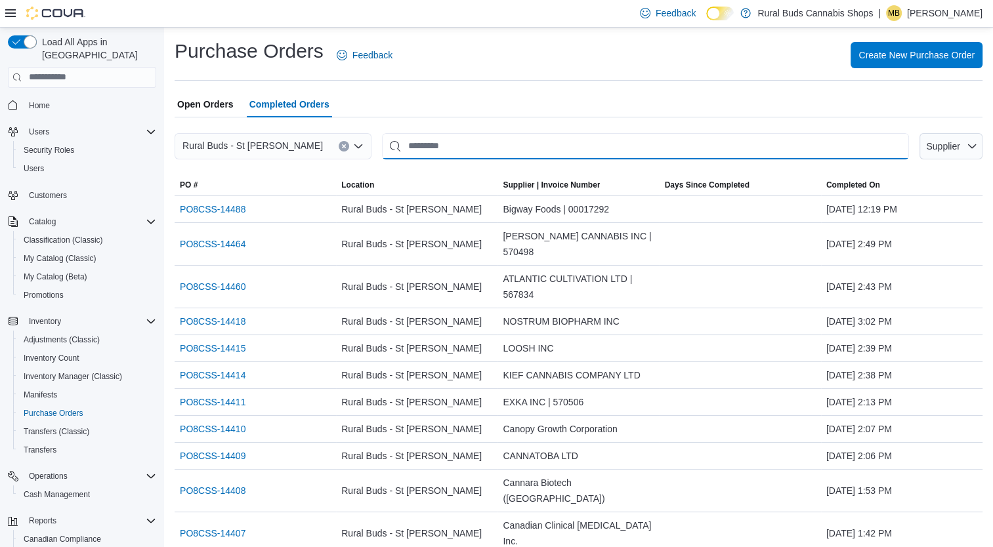
click at [527, 139] on input "This is a search bar. After typing your query, hit enter to filter the results …" at bounding box center [645, 146] width 527 height 26
type input "*****"
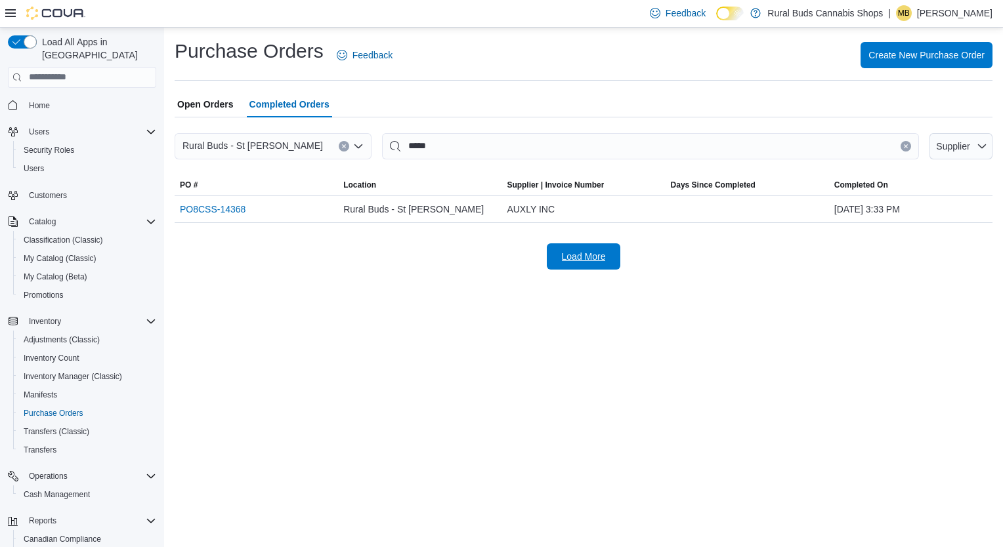
click at [583, 255] on span "Load More" at bounding box center [584, 256] width 44 height 13
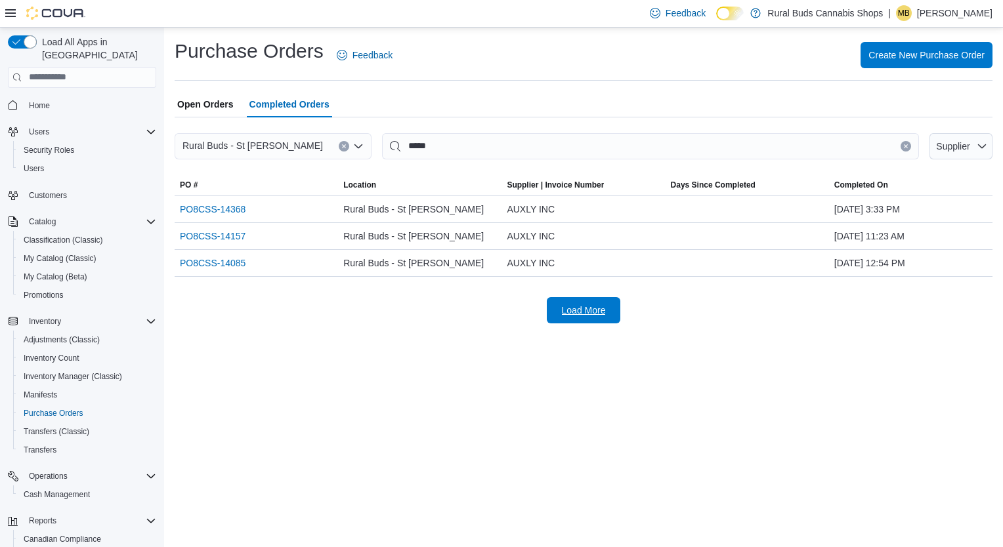
click at [605, 306] on span "Load More" at bounding box center [584, 310] width 44 height 13
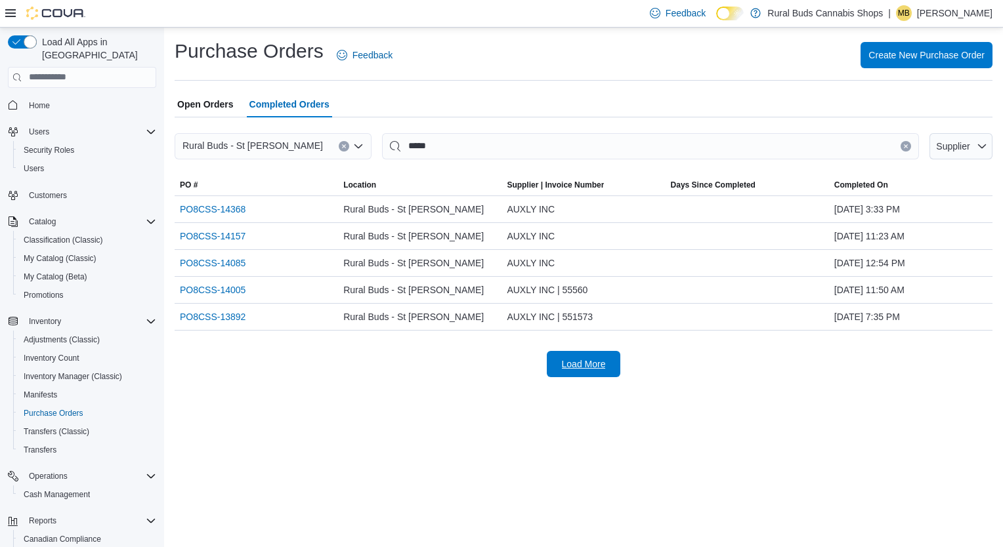
click at [593, 367] on span "Load More" at bounding box center [584, 364] width 44 height 13
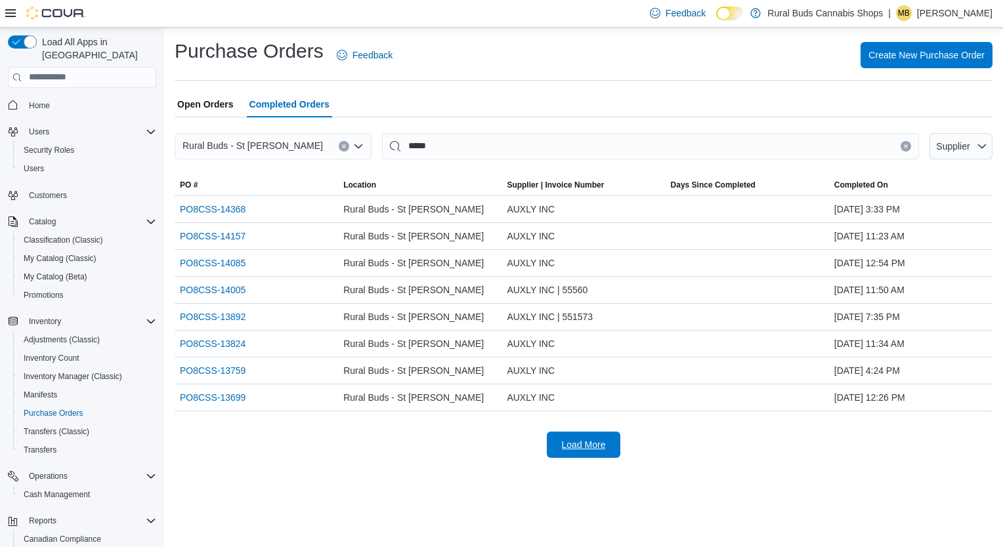
click at [585, 442] on span "Load More" at bounding box center [584, 444] width 44 height 13
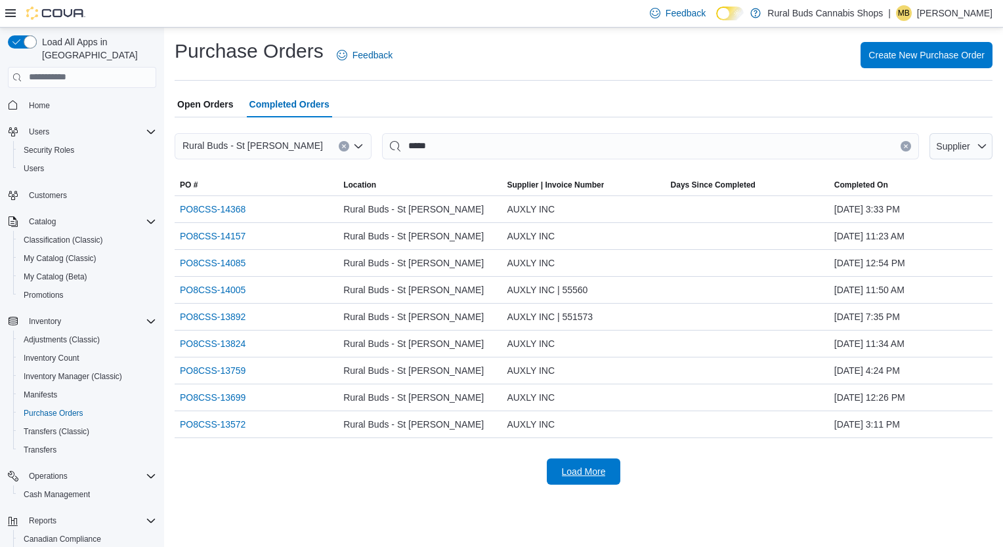
click at [587, 469] on span "Load More" at bounding box center [584, 471] width 44 height 13
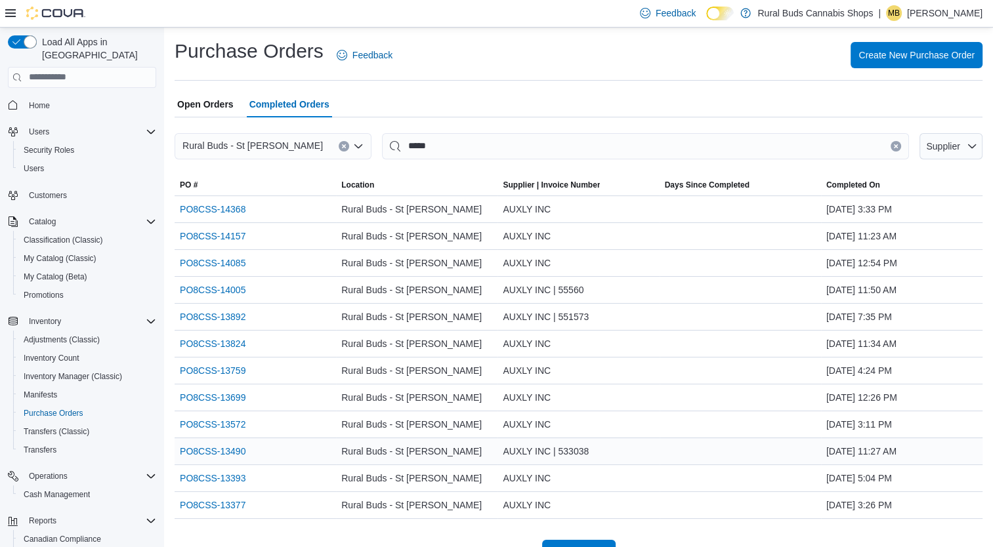
scroll to position [27, 0]
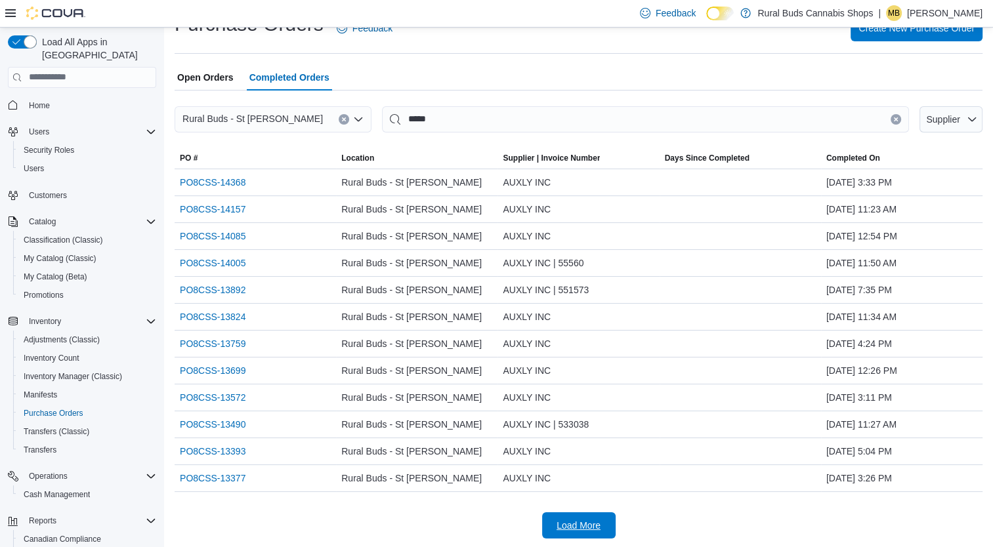
click at [579, 528] on span "Load More" at bounding box center [578, 525] width 44 height 13
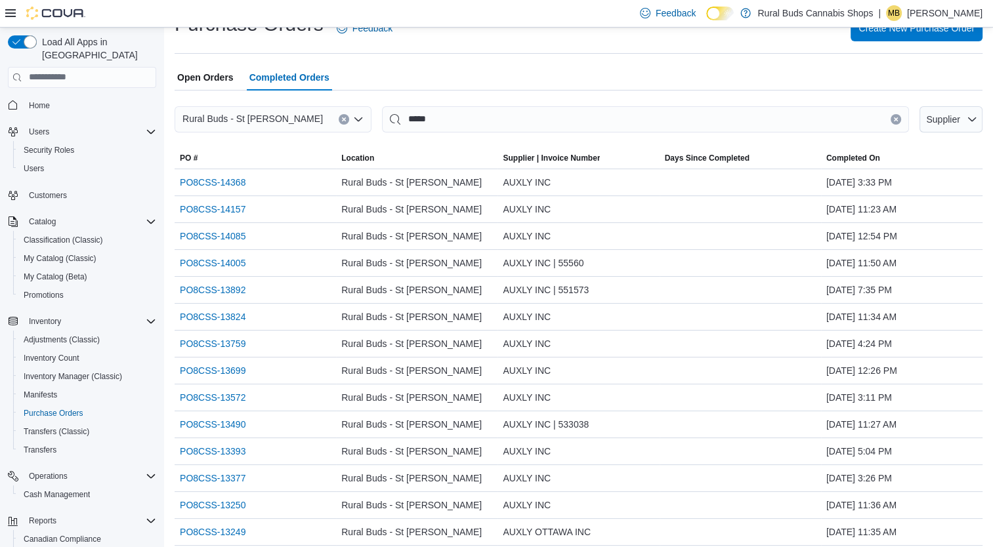
scroll to position [134, 0]
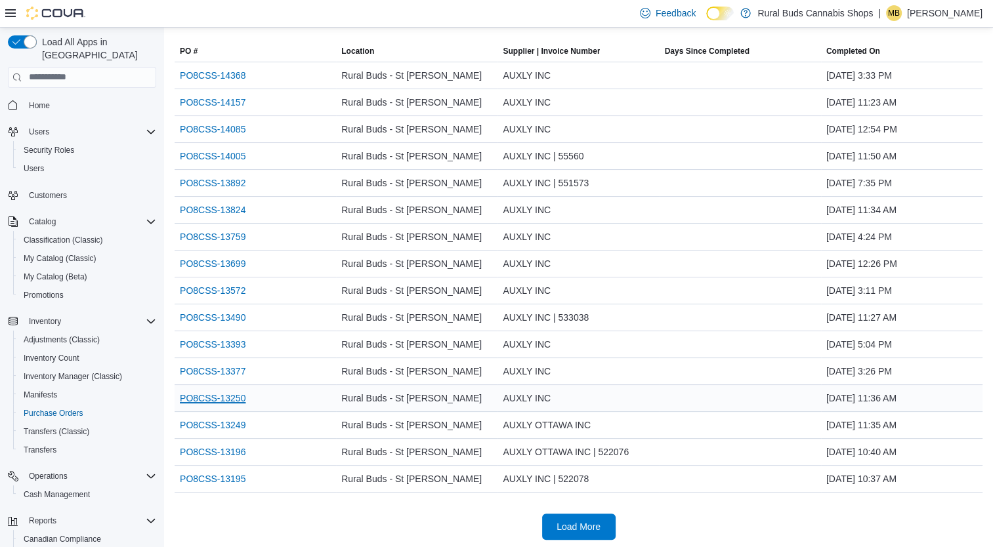
click at [199, 392] on link "PO8CSS-13250" at bounding box center [213, 398] width 66 height 16
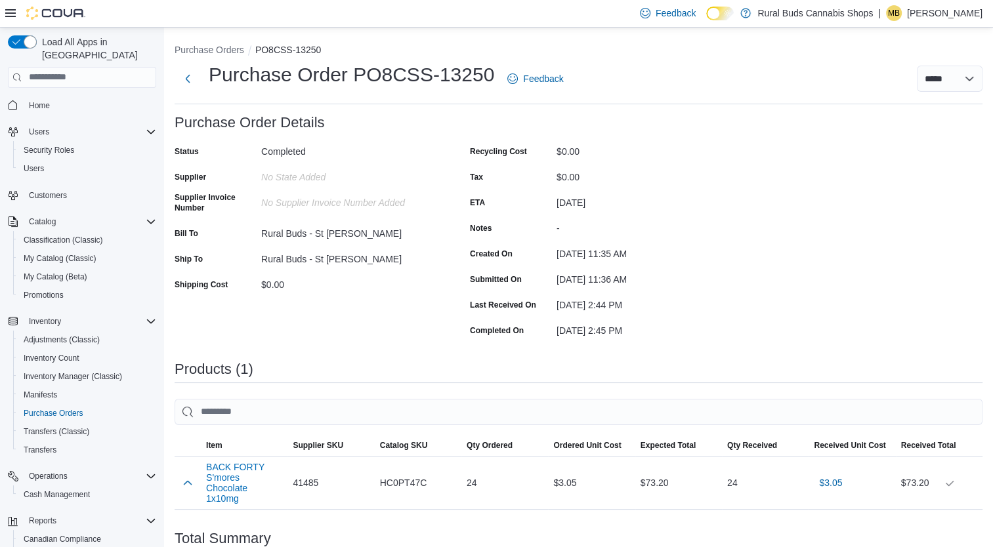
scroll to position [140, 0]
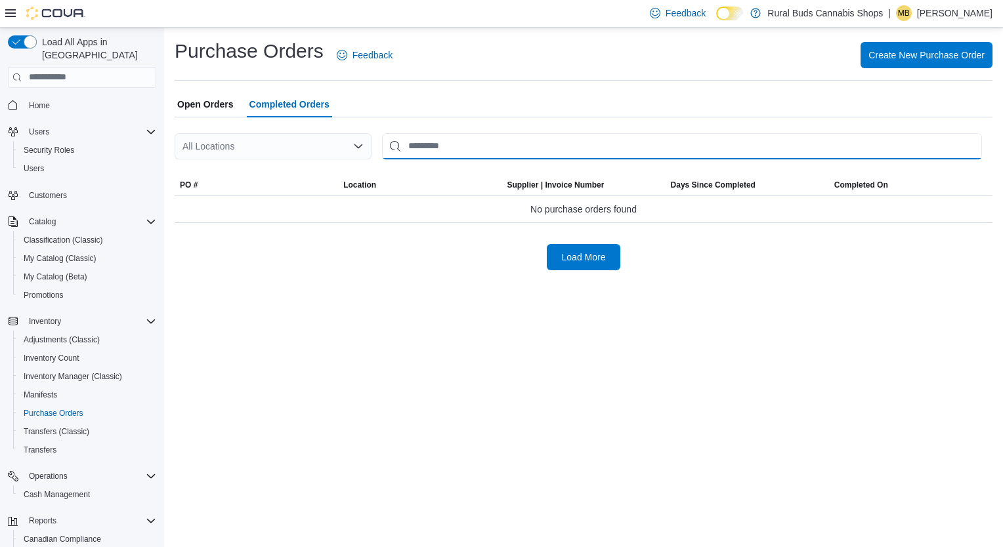
click at [450, 148] on input "This is a search bar. After typing your query, hit enter to filter the results …" at bounding box center [682, 146] width 600 height 26
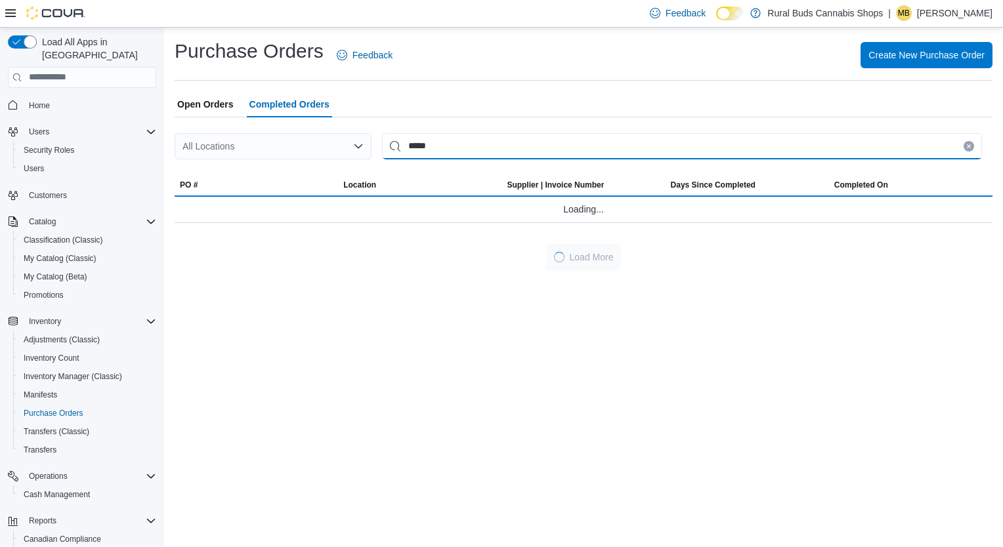
type input "*****"
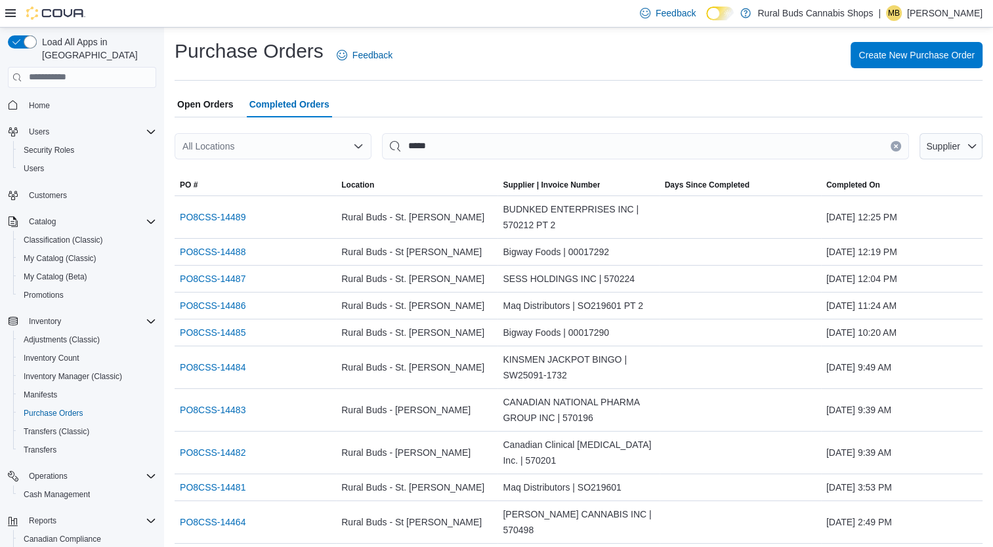
click at [337, 148] on div "All Locations" at bounding box center [273, 146] width 197 height 26
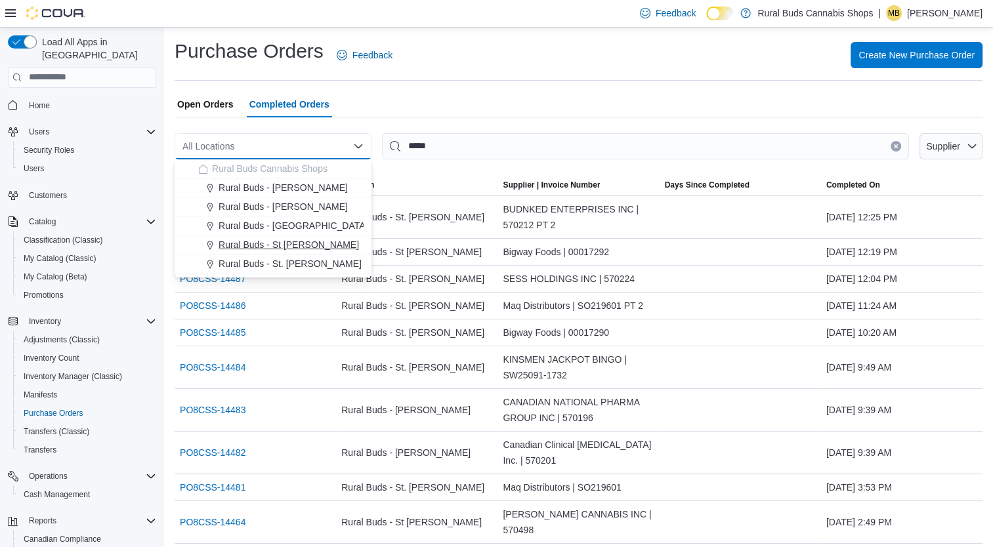
click at [314, 243] on span "Rural Buds - St [PERSON_NAME]" at bounding box center [289, 244] width 140 height 13
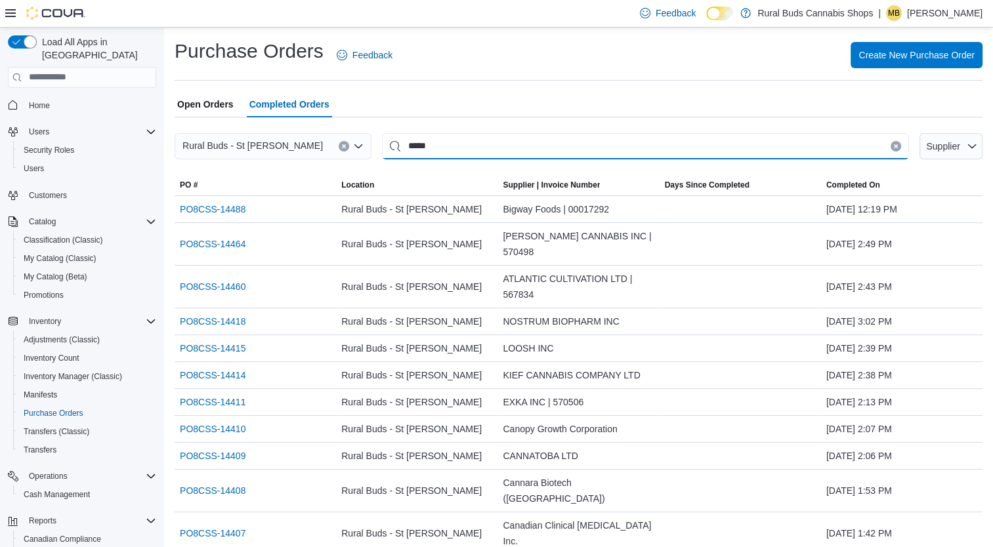
click at [476, 144] on input "*****" at bounding box center [645, 146] width 527 height 26
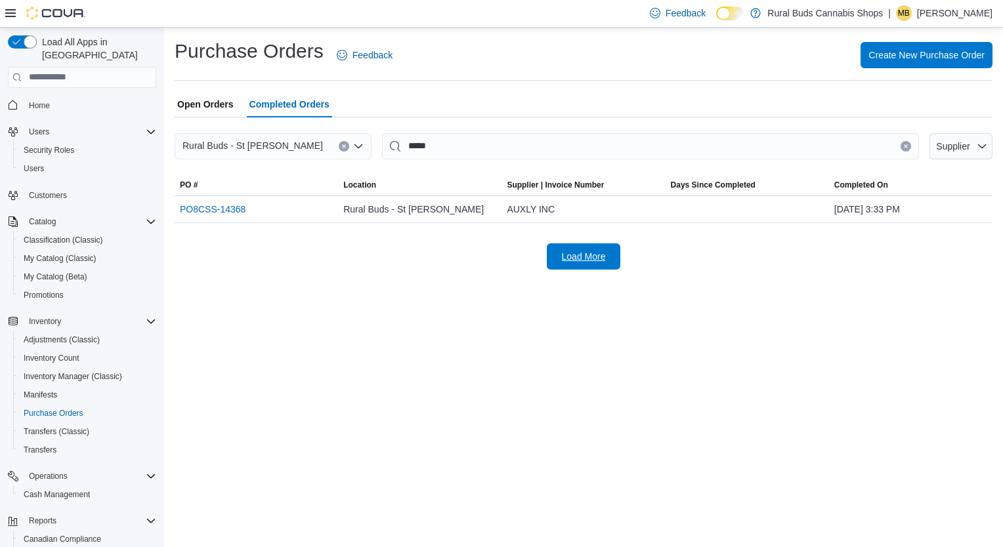
click at [577, 248] on span "Load More" at bounding box center [583, 256] width 58 height 26
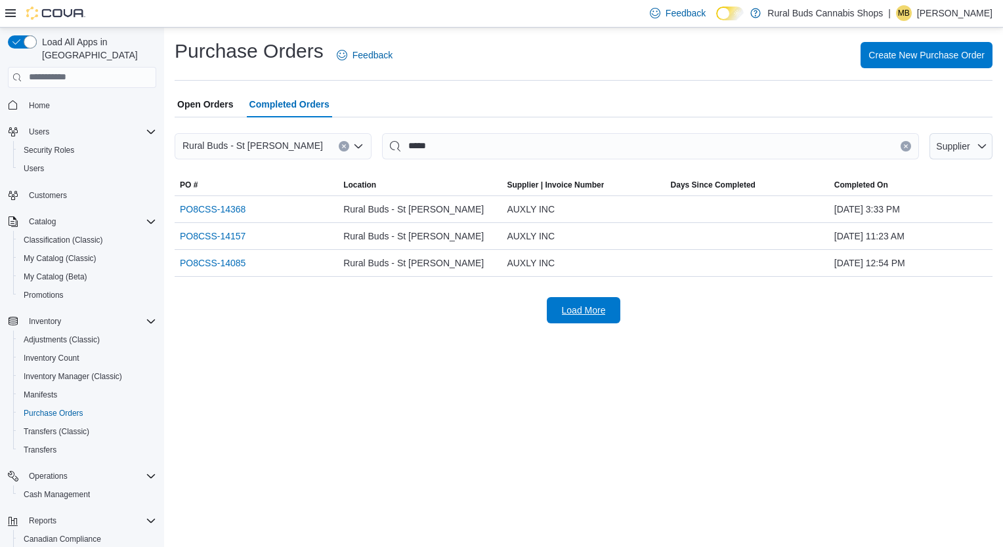
click at [579, 308] on span "Load More" at bounding box center [584, 310] width 44 height 13
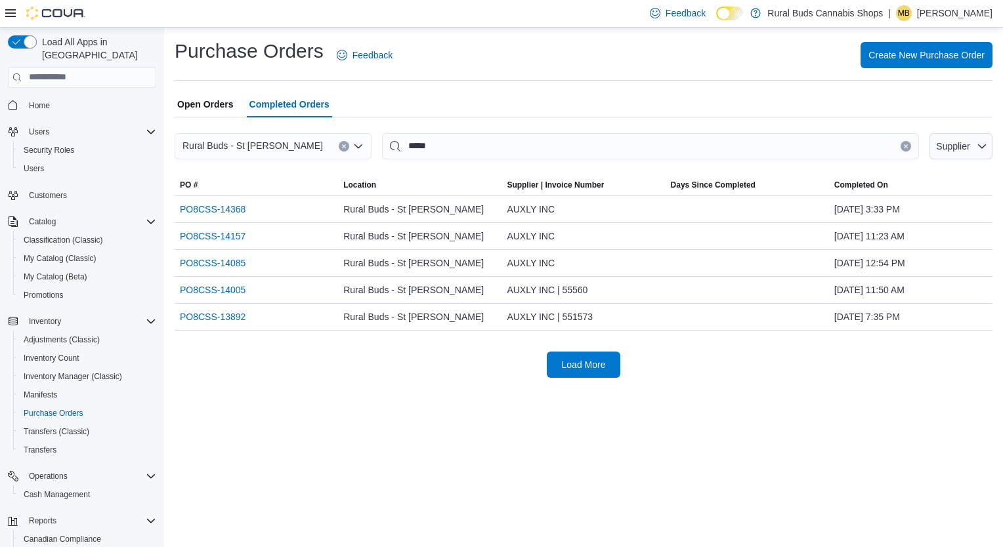
click at [591, 349] on div at bounding box center [584, 341] width 818 height 21
click at [591, 358] on span "Load More" at bounding box center [584, 364] width 44 height 13
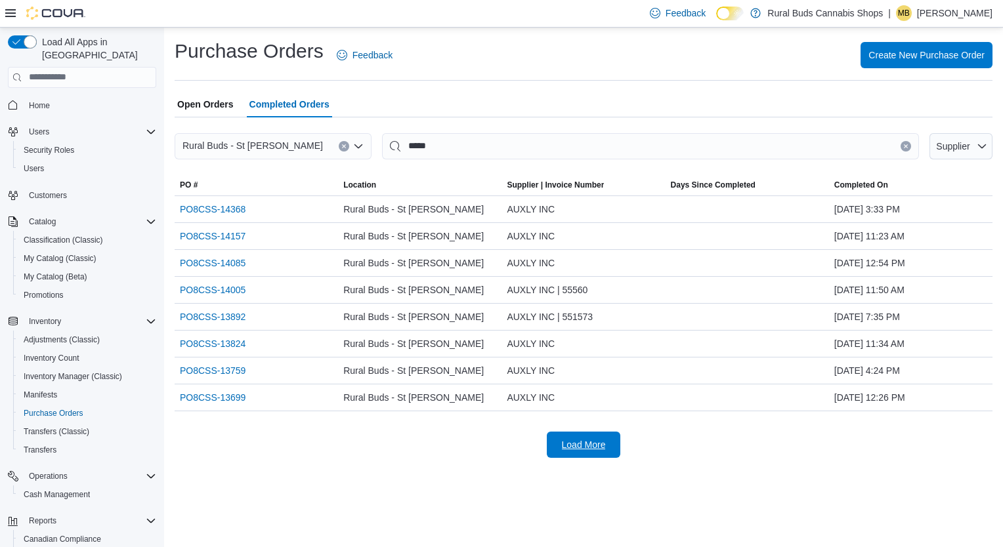
click at [596, 452] on span "Load More" at bounding box center [583, 445] width 58 height 26
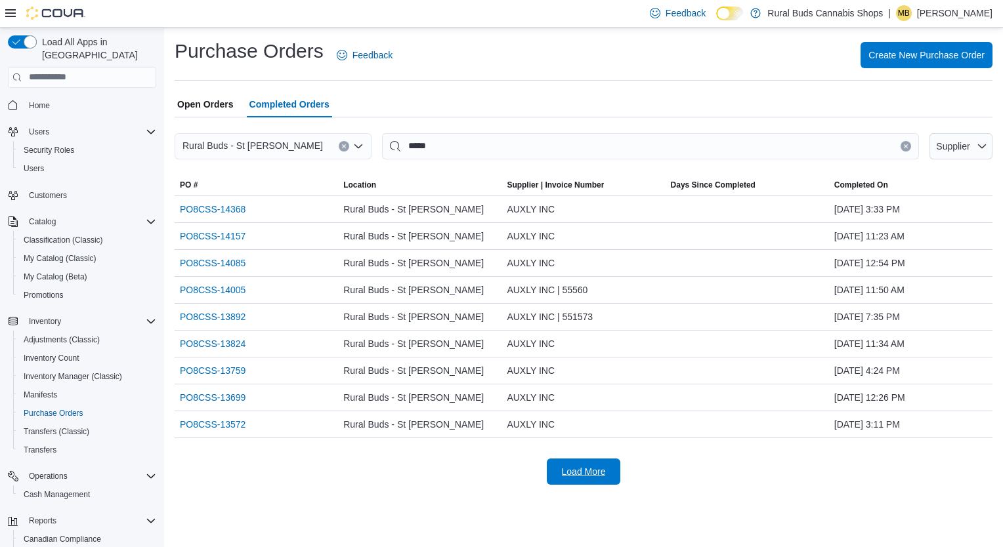
click at [596, 466] on span "Load More" at bounding box center [584, 471] width 44 height 13
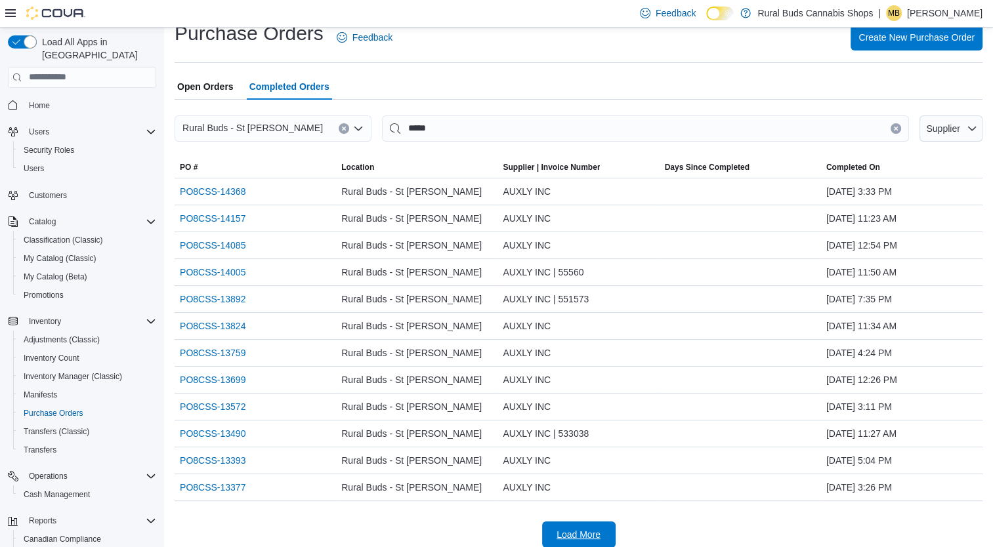
scroll to position [27, 0]
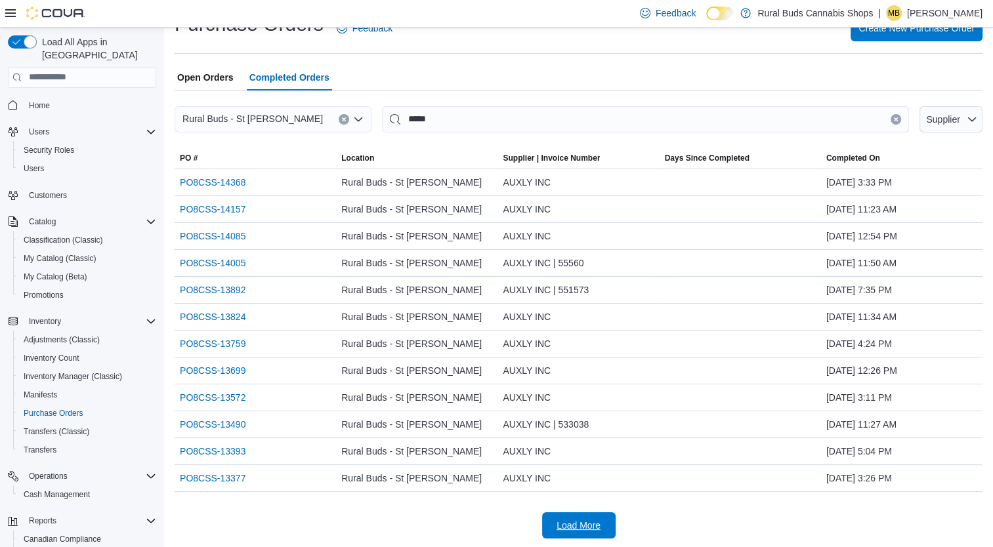
click at [565, 520] on span "Load More" at bounding box center [578, 525] width 44 height 13
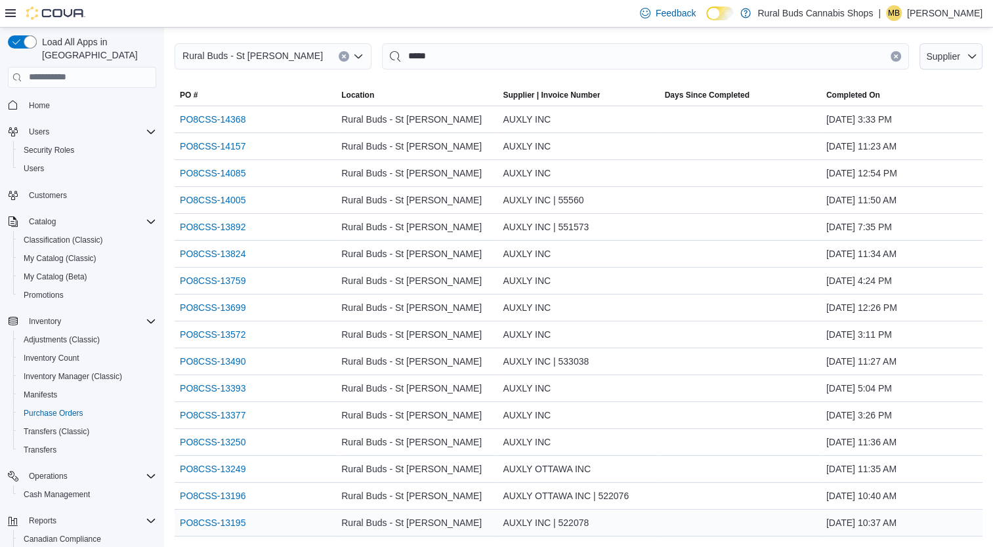
scroll to position [134, 0]
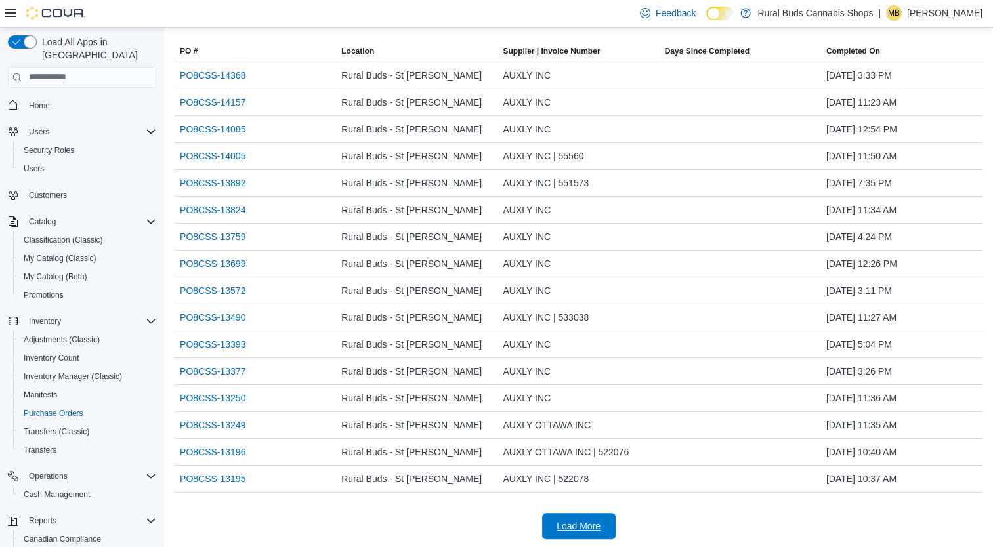
click at [583, 517] on span "Load More" at bounding box center [579, 526] width 58 height 26
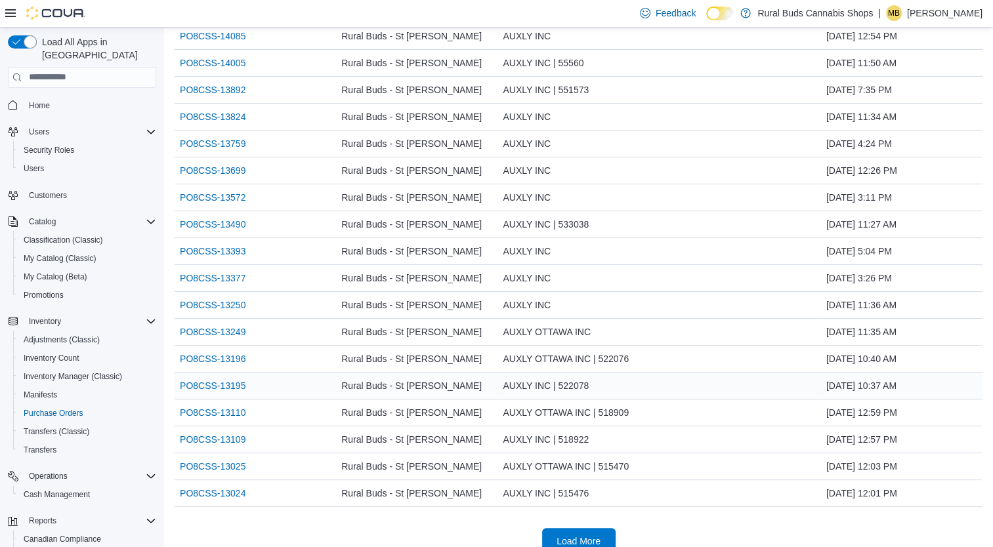
scroll to position [241, 0]
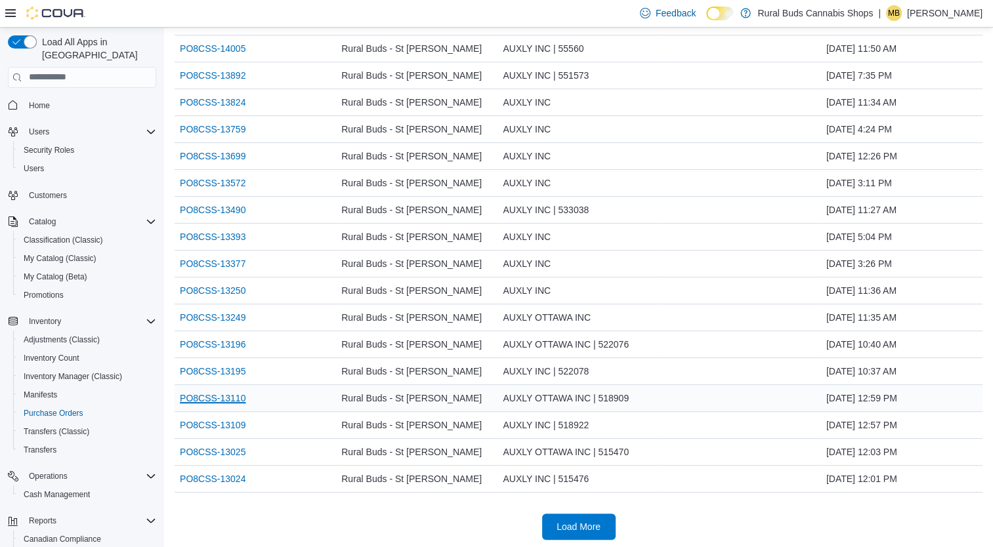
click at [237, 400] on link "PO8CSS-13110" at bounding box center [213, 398] width 66 height 16
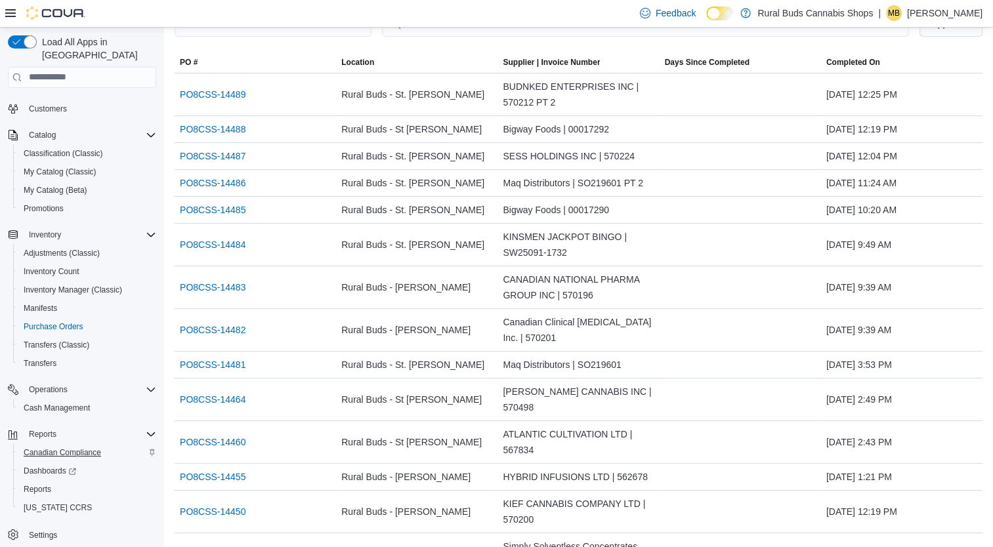
scroll to position [131, 0]
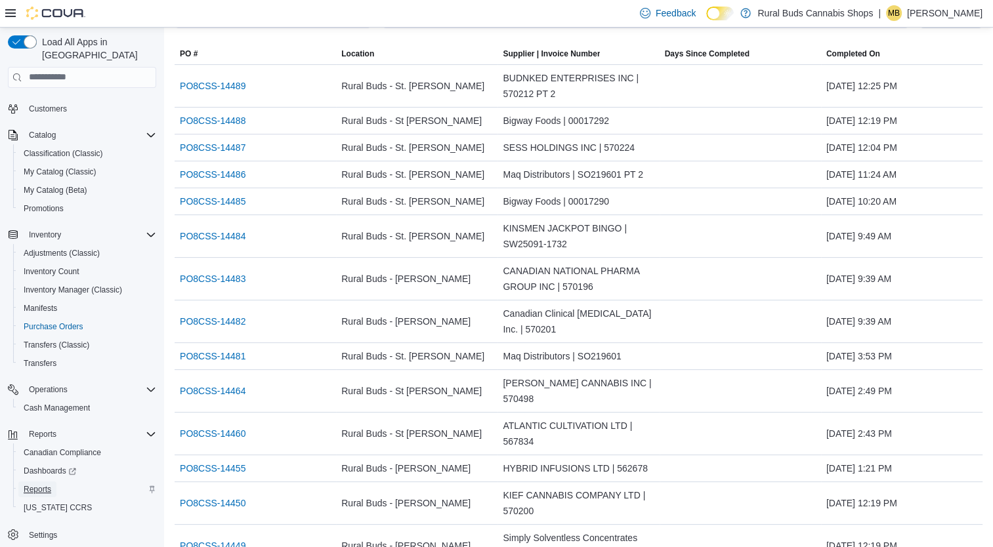
click at [38, 484] on span "Reports" at bounding box center [38, 489] width 28 height 10
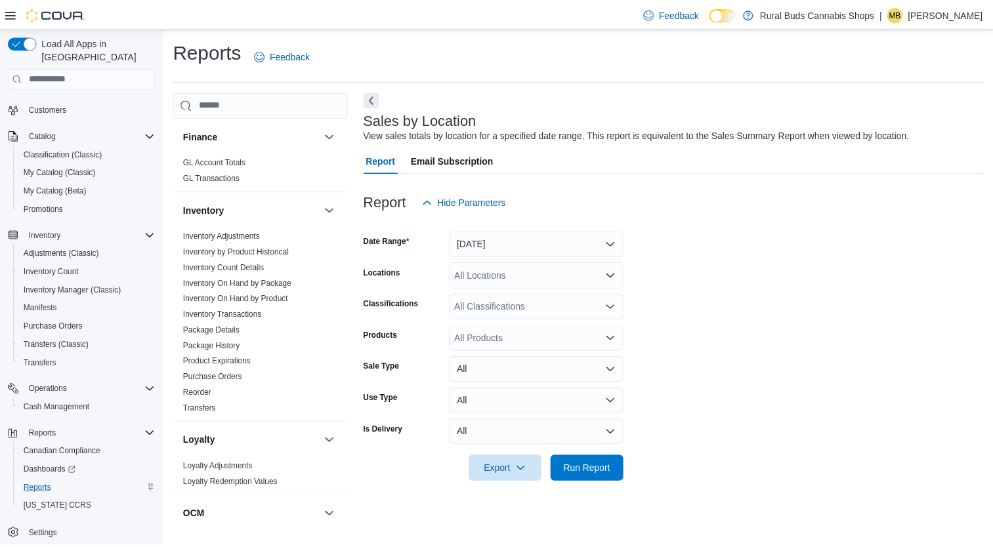
scroll to position [394, 0]
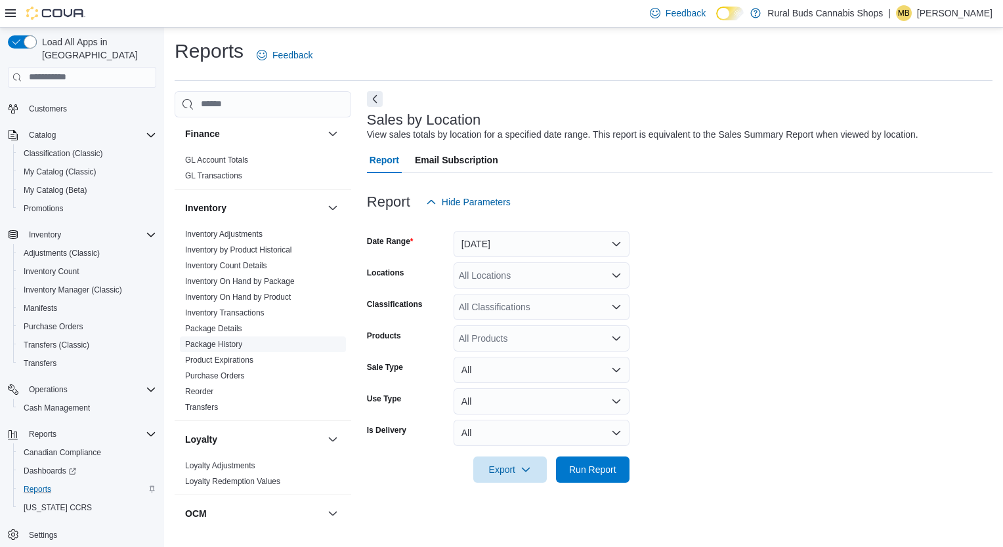
drag, startPoint x: 224, startPoint y: 330, endPoint x: 231, endPoint y: 333, distance: 7.1
click at [224, 340] on link "Package History" at bounding box center [213, 344] width 57 height 9
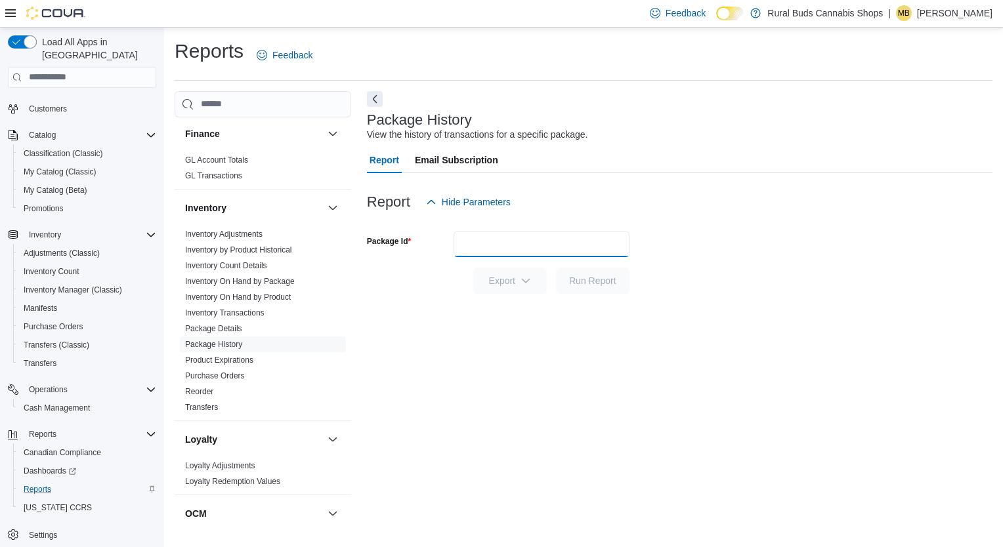
click at [501, 243] on input "Package Id" at bounding box center [541, 244] width 176 height 26
type input "********"
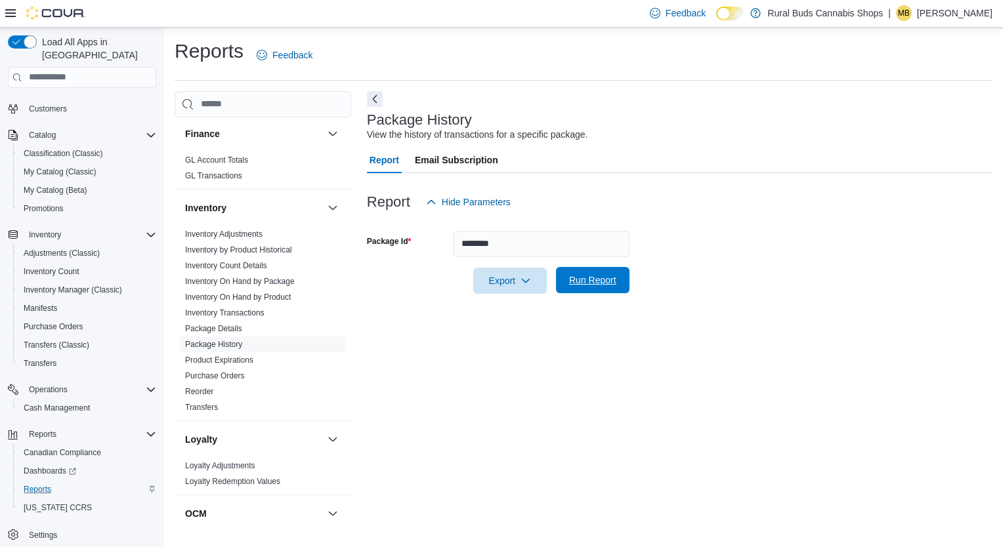
click at [596, 284] on span "Run Report" at bounding box center [592, 280] width 47 height 13
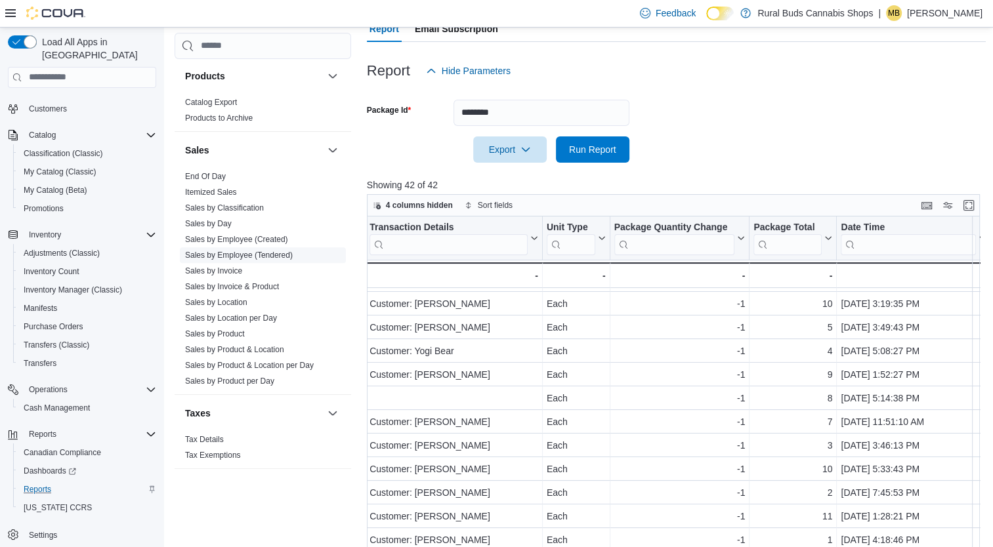
scroll to position [869, 0]
drag, startPoint x: 217, startPoint y: 291, endPoint x: 268, endPoint y: 297, distance: 51.6
click at [217, 298] on link "Sales by Location" at bounding box center [216, 302] width 62 height 9
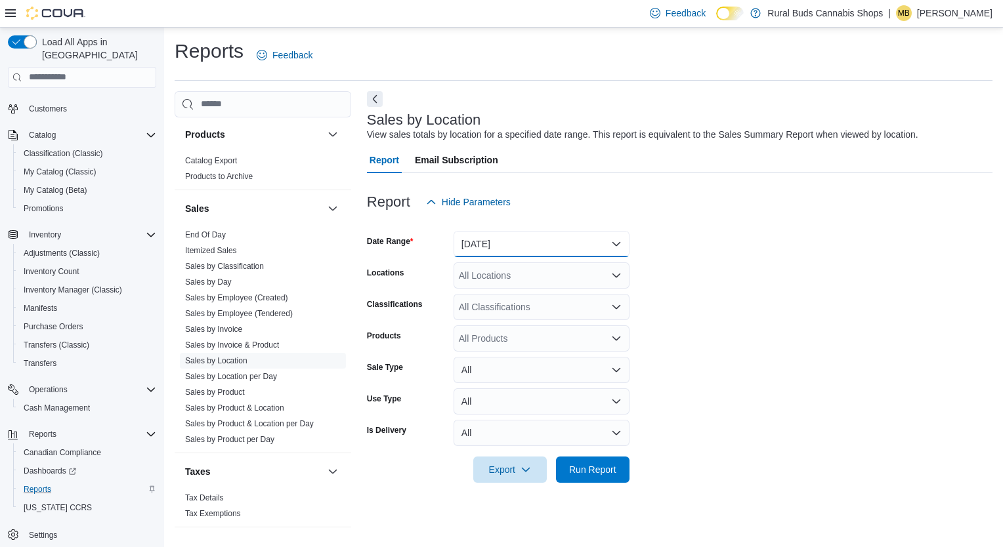
click at [617, 242] on button "Yesterday" at bounding box center [541, 244] width 176 height 26
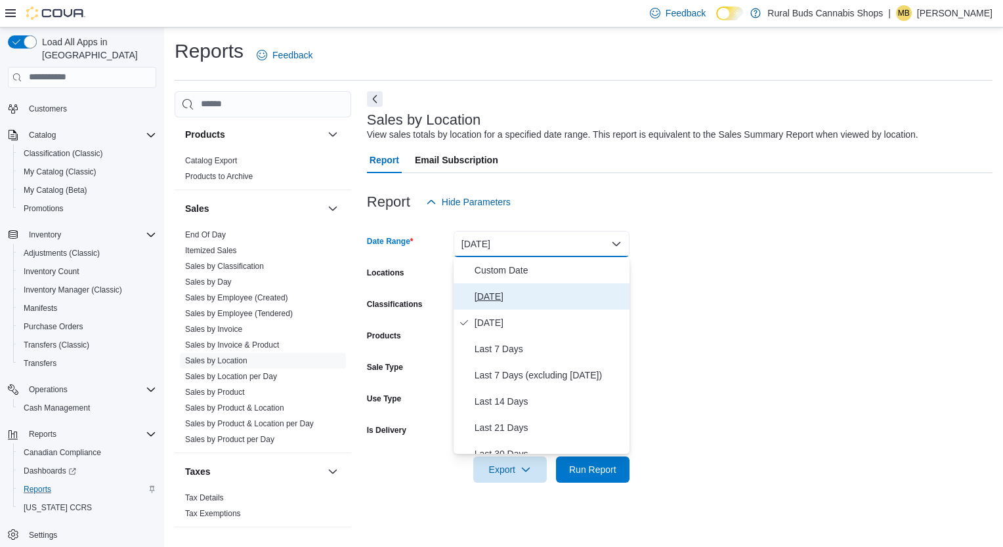
click at [493, 294] on span "Today" at bounding box center [549, 297] width 150 height 16
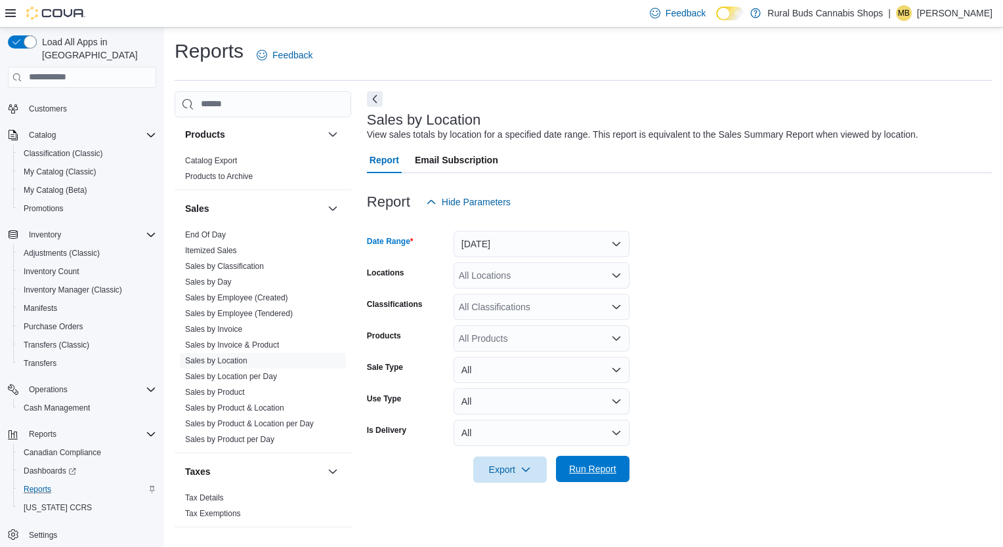
click at [590, 466] on span "Run Report" at bounding box center [592, 469] width 47 height 13
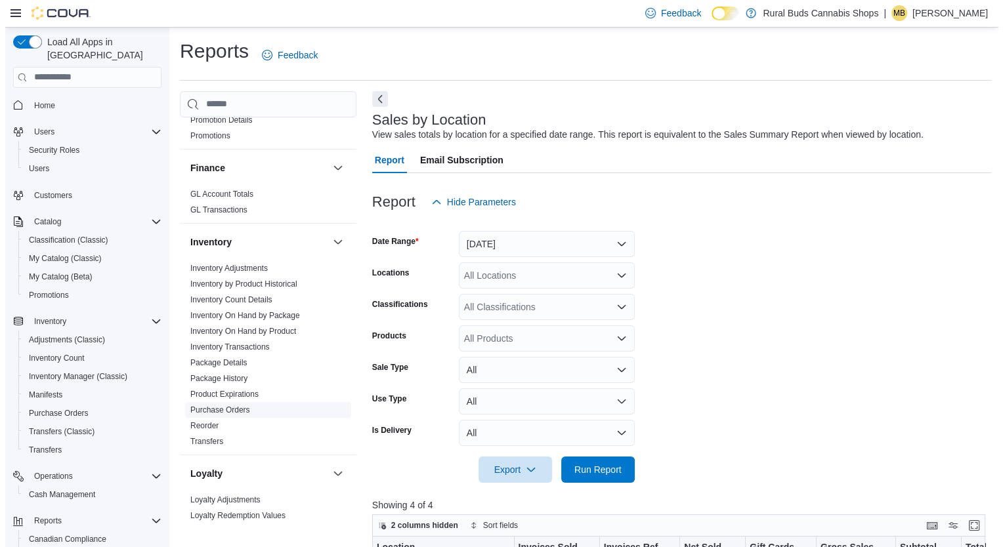
scroll to position [328, 0]
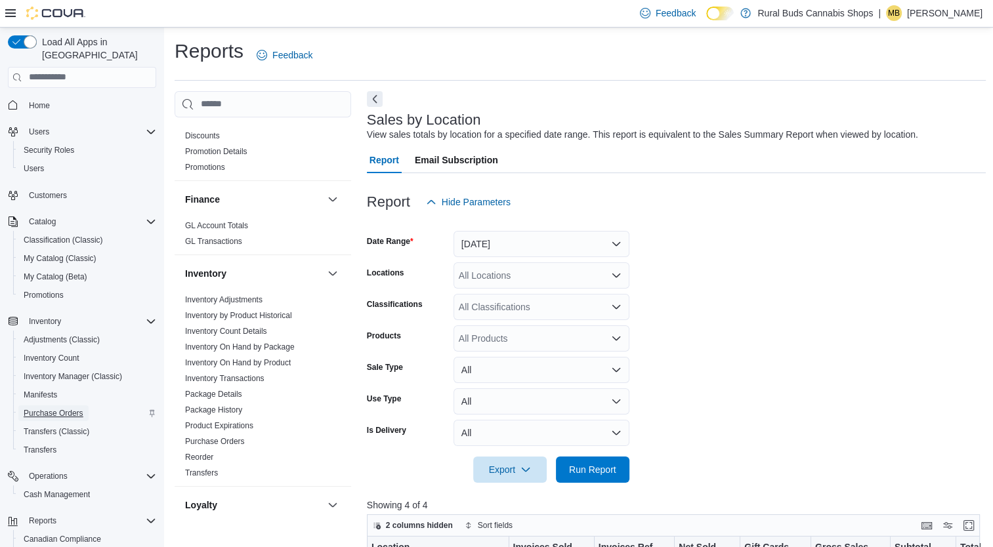
click at [45, 408] on span "Purchase Orders" at bounding box center [54, 413] width 60 height 10
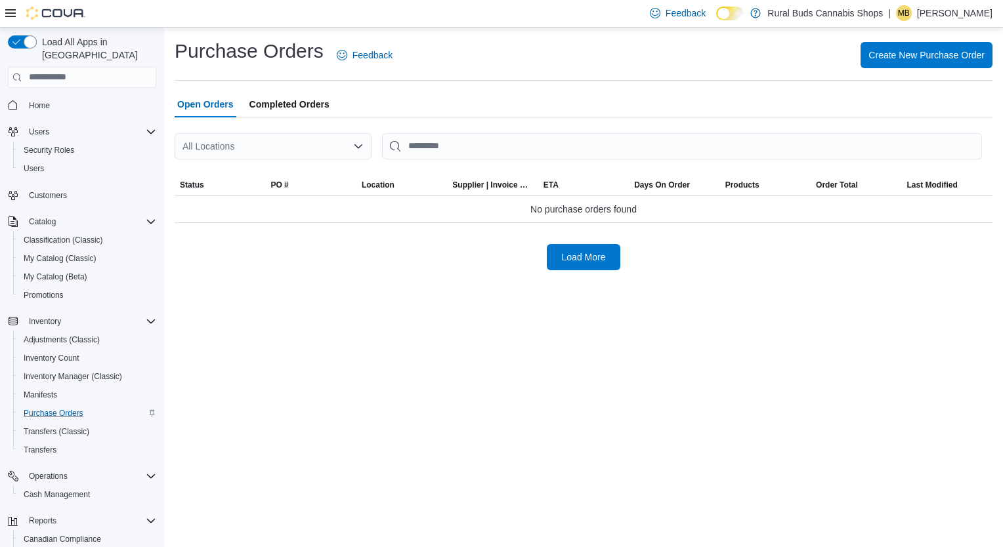
click at [293, 98] on span "Completed Orders" at bounding box center [289, 104] width 80 height 26
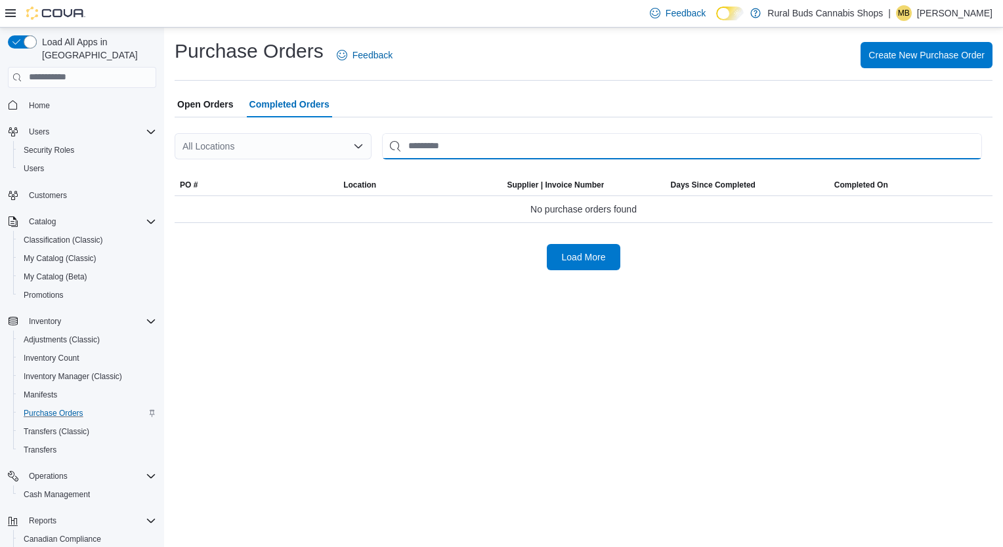
click at [425, 150] on input "This is a search bar. After typing your query, hit enter to filter the results …" at bounding box center [682, 146] width 600 height 26
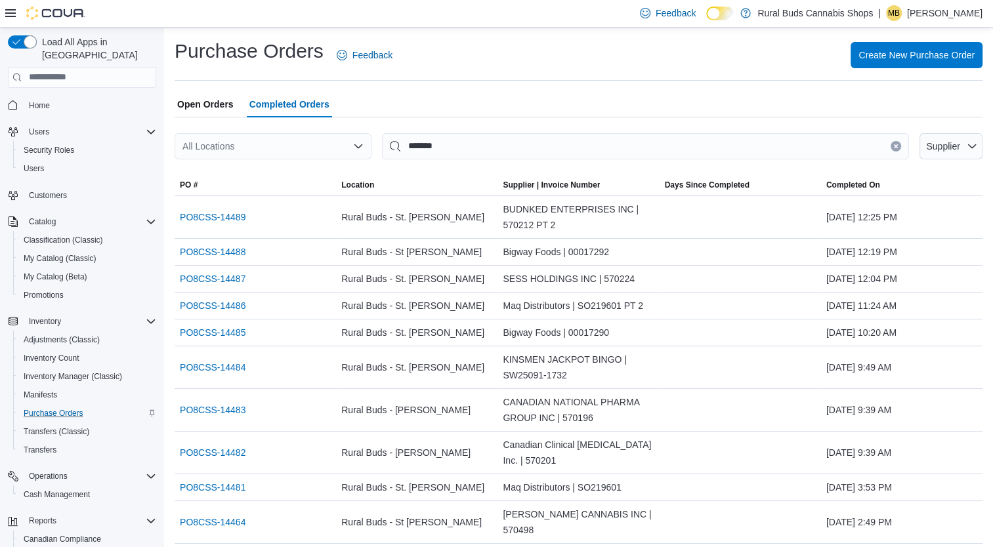
click at [354, 155] on div "All Locations" at bounding box center [273, 146] width 197 height 26
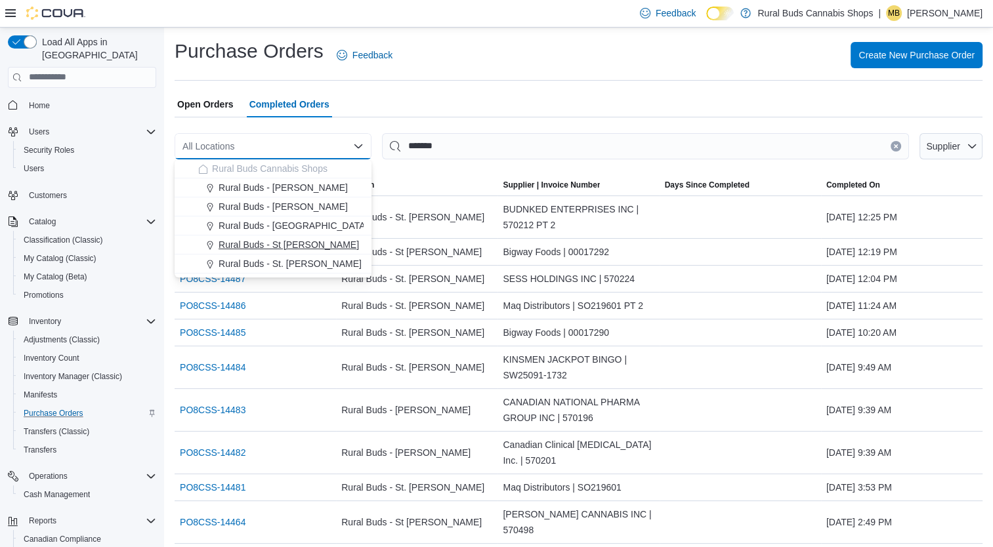
click at [241, 236] on button "Rural Buds - St [PERSON_NAME]" at bounding box center [273, 245] width 197 height 19
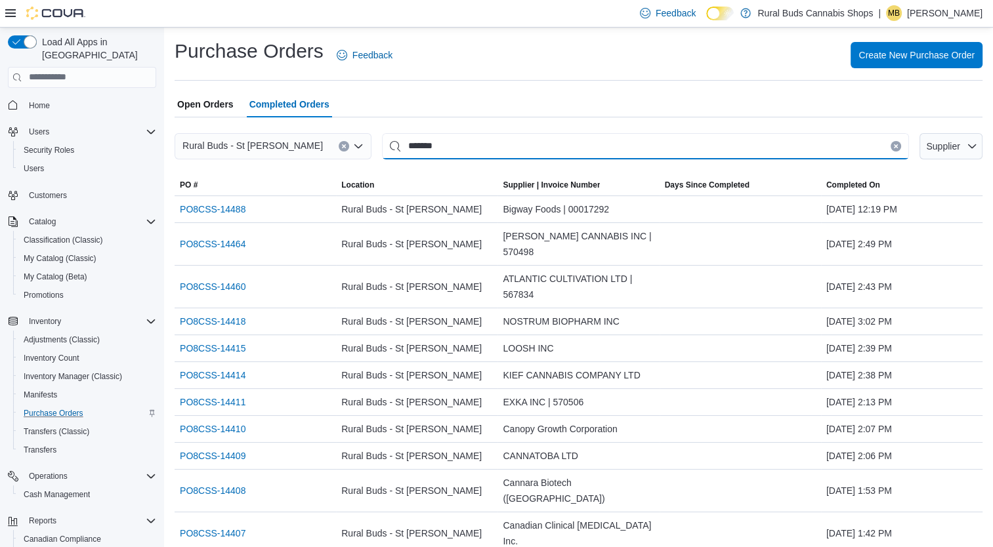
click at [466, 151] on input "*******" at bounding box center [645, 146] width 527 height 26
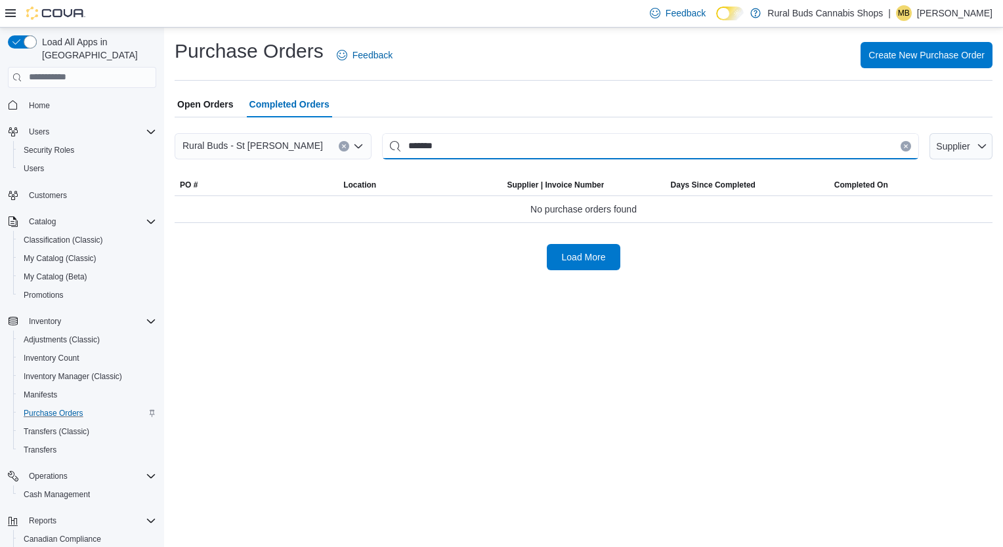
drag, startPoint x: 469, startPoint y: 148, endPoint x: 383, endPoint y: 145, distance: 86.7
click at [383, 145] on input "*******" at bounding box center [650, 146] width 537 height 26
type input "****"
click at [593, 257] on span "Load More" at bounding box center [584, 256] width 44 height 13
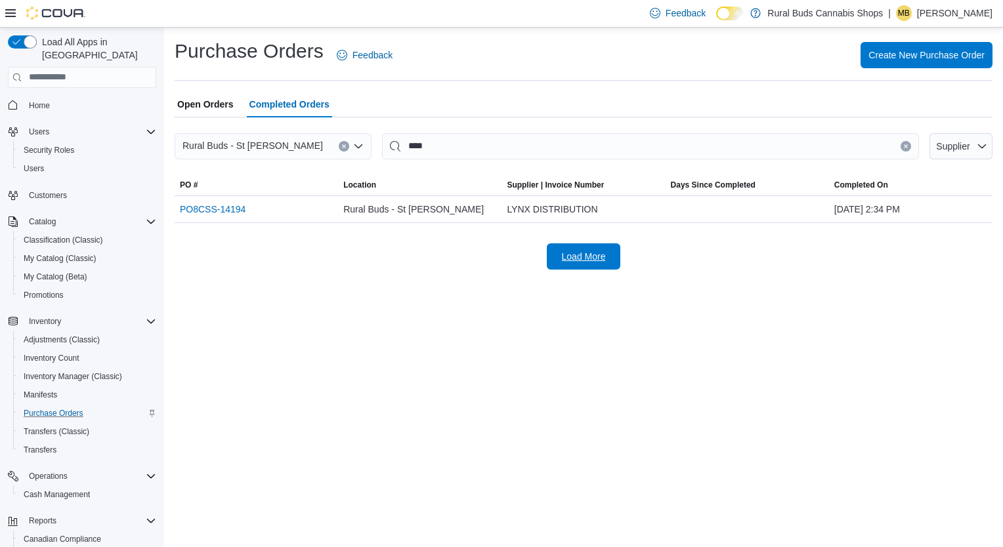
click at [575, 255] on span "Load More" at bounding box center [584, 256] width 44 height 13
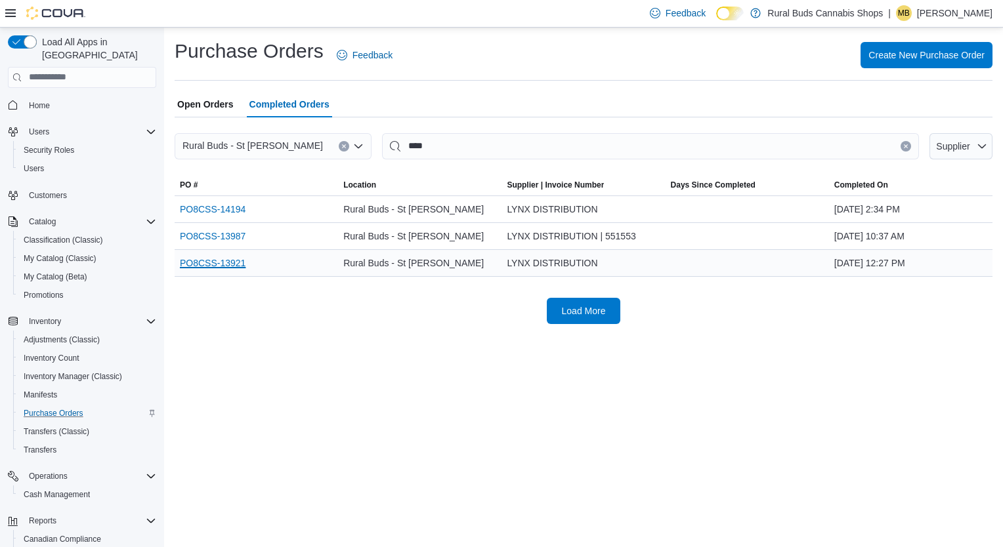
click at [199, 261] on link "PO8CSS-13921" at bounding box center [213, 263] width 66 height 16
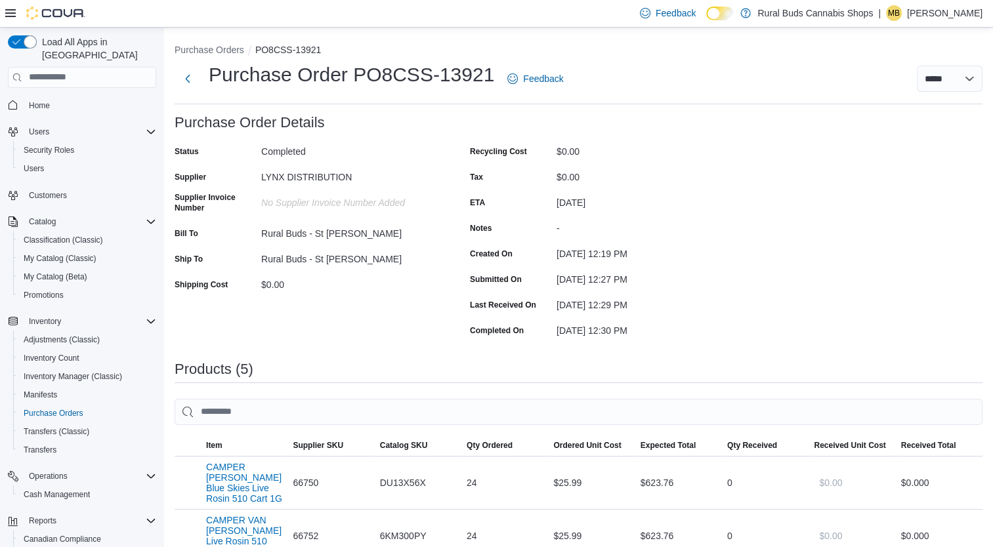
scroll to position [197, 0]
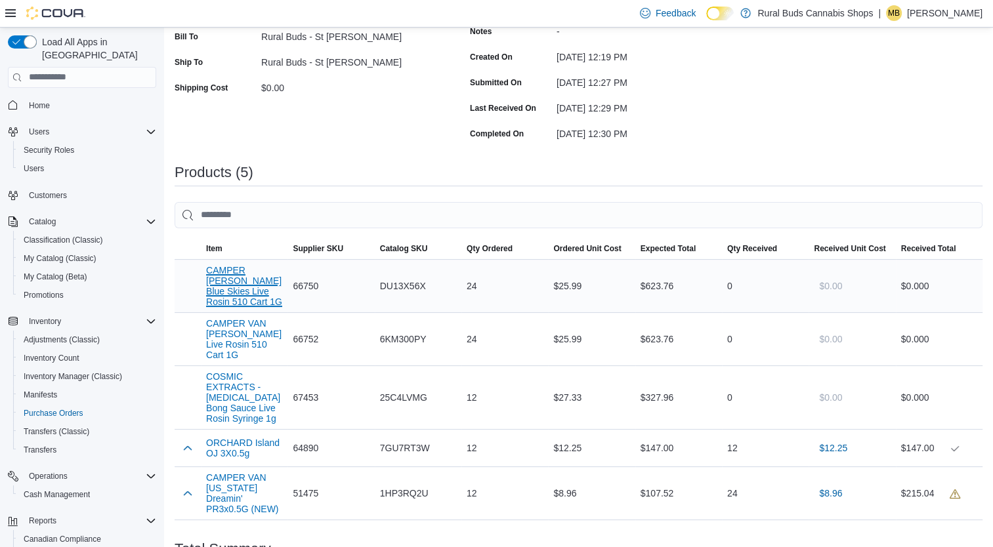
click at [230, 281] on button "CAMPER [PERSON_NAME] Blue Skies Live Rosin 510 Cart 1G" at bounding box center [244, 286] width 76 height 42
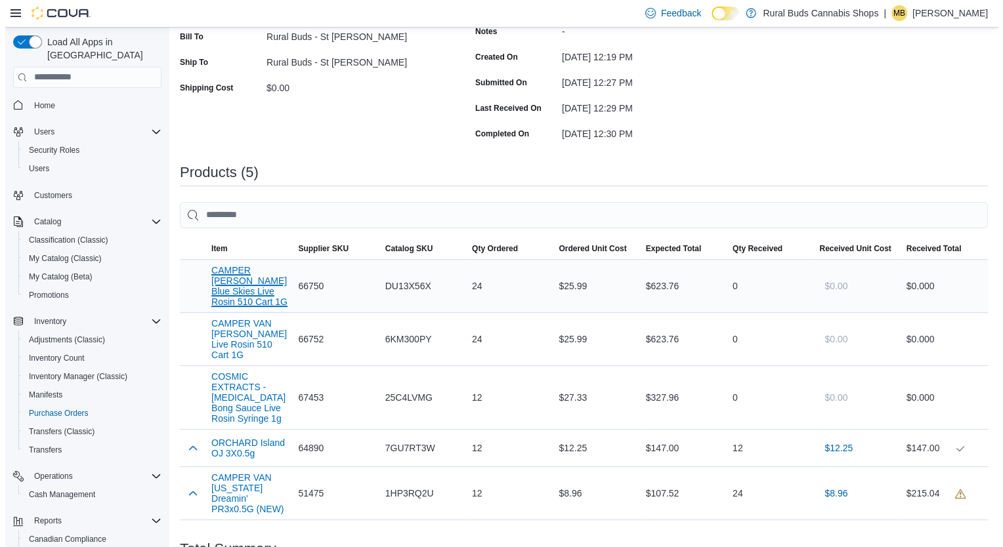
scroll to position [0, 0]
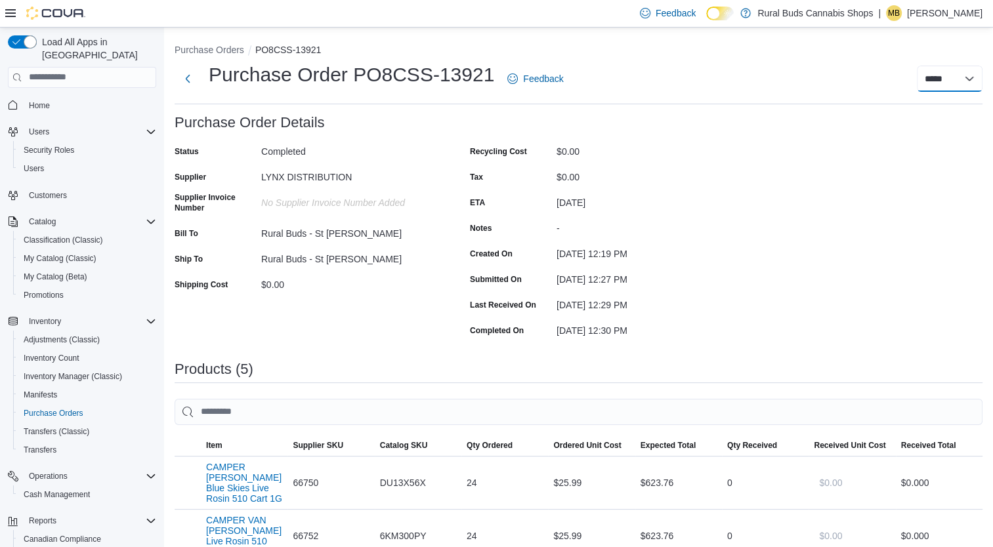
click at [976, 85] on select "***** *****" at bounding box center [950, 79] width 66 height 26
click at [938, 203] on div "Purchase Order: PO8CSS-13921 Feedback Purchase Order Details Status Completed S…" at bounding box center [579, 505] width 808 height 780
click at [190, 77] on button "Next" at bounding box center [188, 78] width 26 height 26
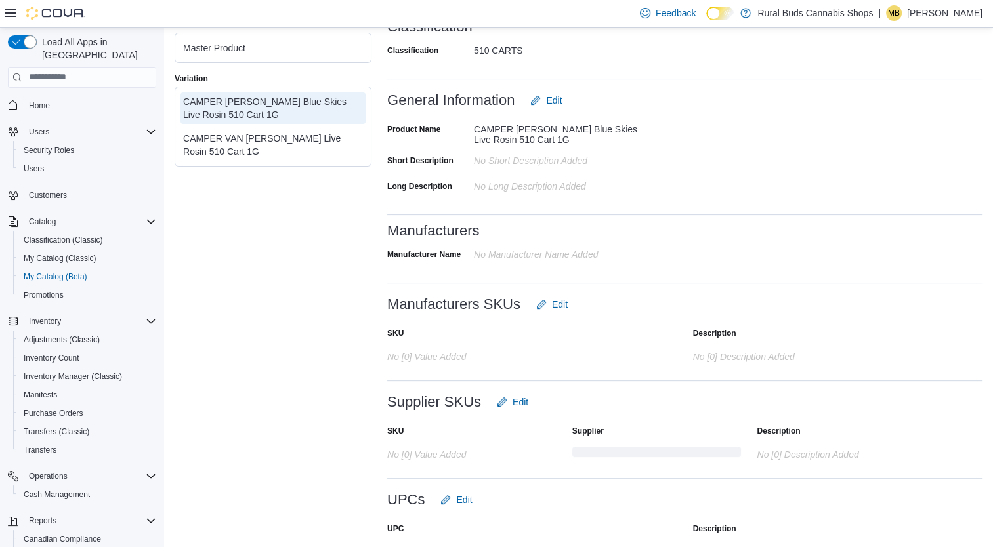
scroll to position [425, 0]
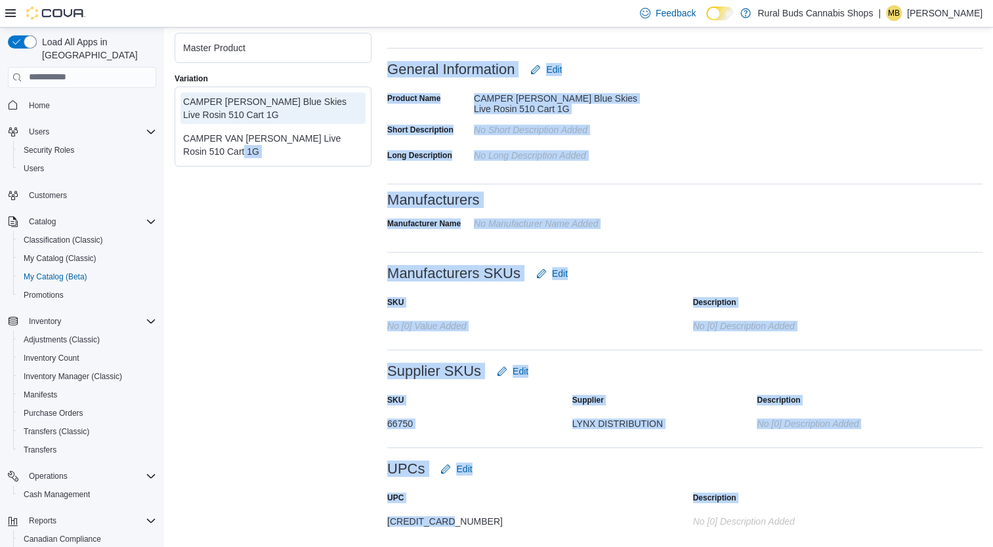
drag, startPoint x: 454, startPoint y: 522, endPoint x: 377, endPoint y: 516, distance: 77.6
click at [377, 516] on div "Master Product Variation CAMPER [PERSON_NAME] Blue Skies Live Rosin 510 Cart 1G…" at bounding box center [579, 109] width 808 height 855
drag, startPoint x: 377, startPoint y: 516, endPoint x: 478, endPoint y: 515, distance: 101.1
click at [478, 515] on div "[CREDIT_CARD_NUMBER]" at bounding box center [518, 519] width 262 height 16
click at [472, 518] on div "[CREDIT_CARD_NUMBER]" at bounding box center [518, 519] width 262 height 16
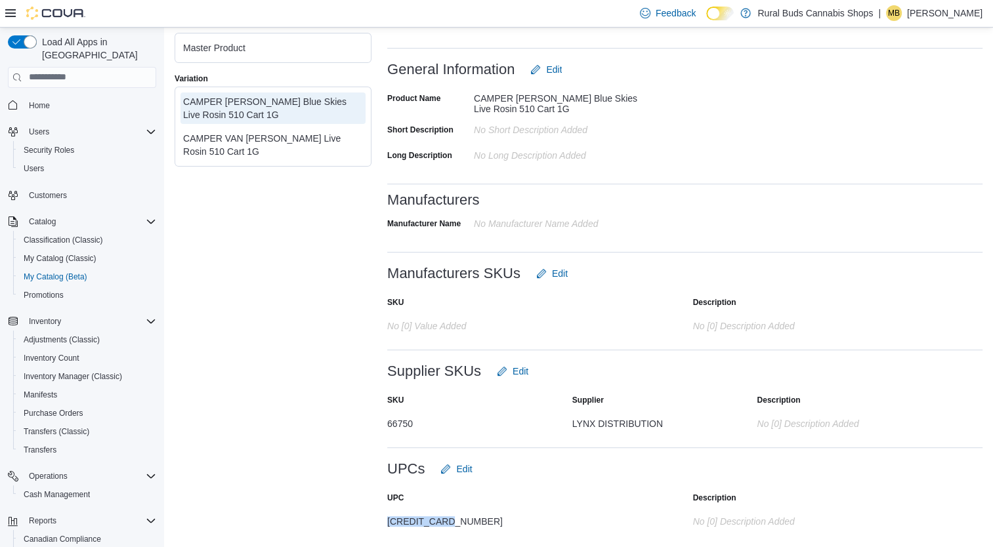
drag, startPoint x: 462, startPoint y: 521, endPoint x: 384, endPoint y: 524, distance: 78.1
click at [384, 524] on div "Master Product Variation CAMPER [PERSON_NAME] Blue Skies Live Rosin 510 Cart 1G…" at bounding box center [579, 109] width 808 height 855
drag, startPoint x: 384, startPoint y: 524, endPoint x: 398, endPoint y: 521, distance: 14.0
copy div "[CREDIT_CARD_NUMBER]"
